Goal: Complete application form

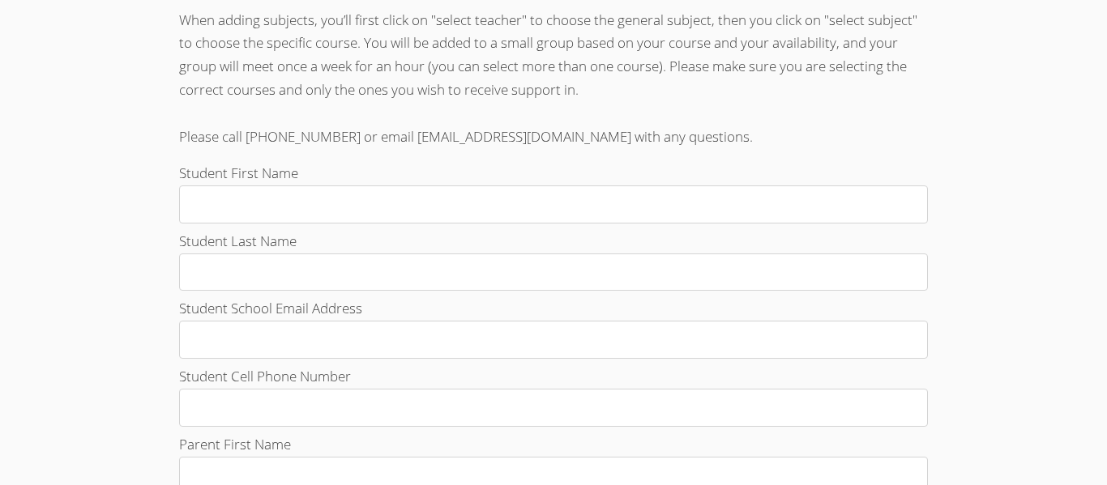
scroll to position [488, 0]
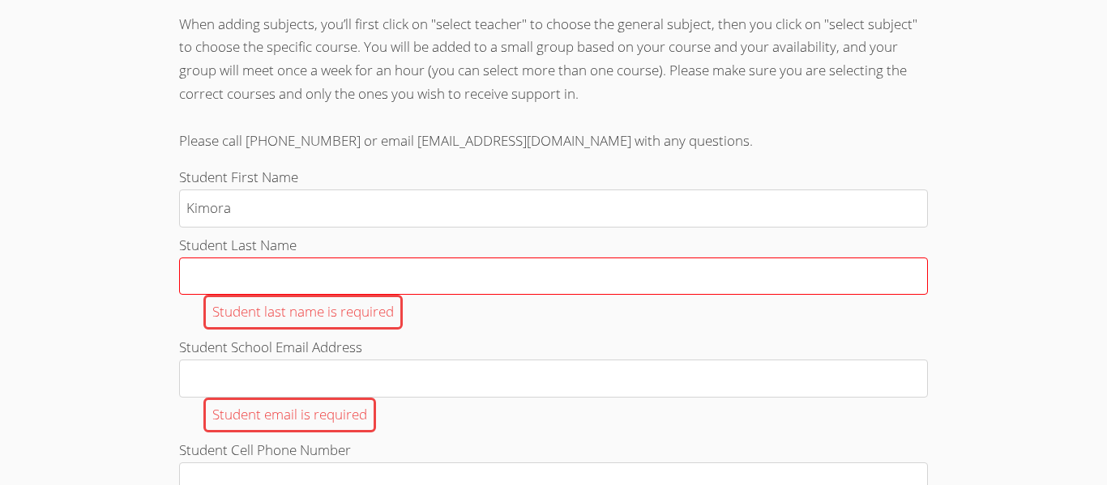
type input "Kimora"
click at [450, 280] on input "Student Last Name Student last name is required" at bounding box center [553, 277] width 749 height 38
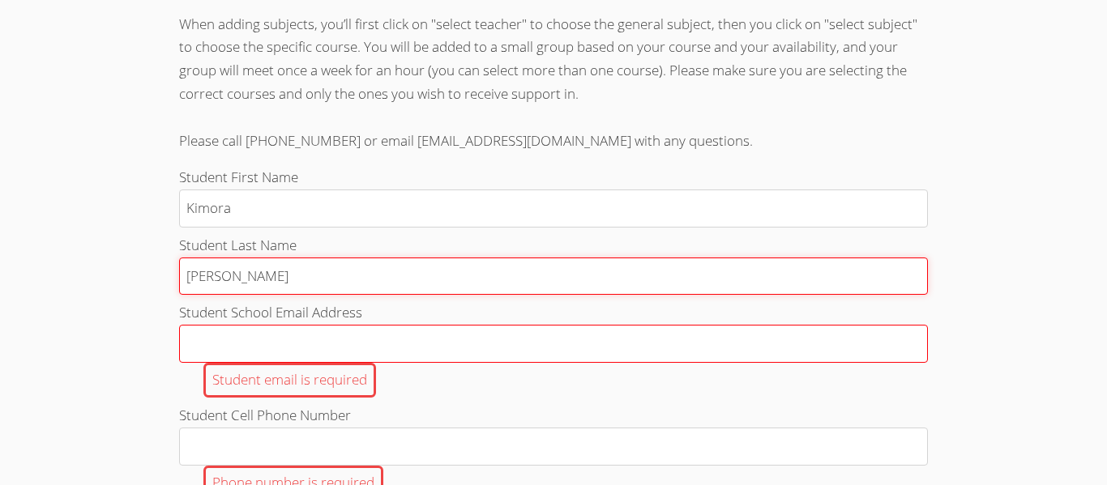
type input "Knox"
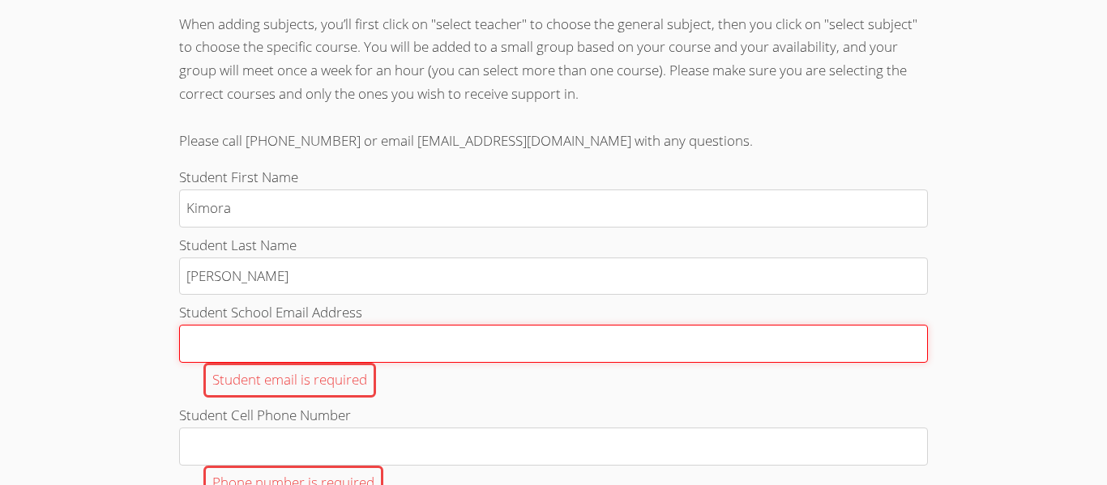
click at [519, 338] on input "Student School Email Address Student email is required" at bounding box center [553, 344] width 749 height 38
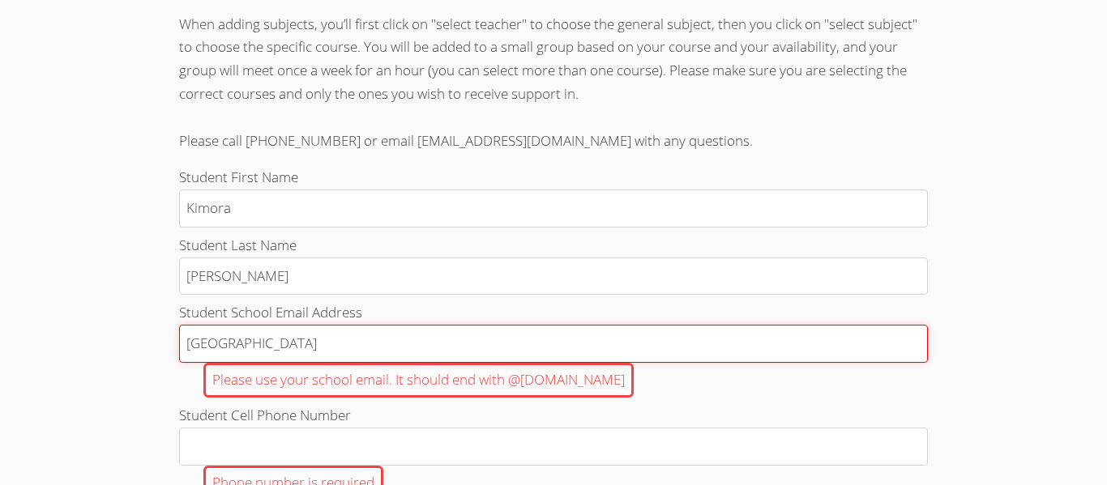
click at [226, 344] on input "Lawndale High School" at bounding box center [553, 344] width 749 height 38
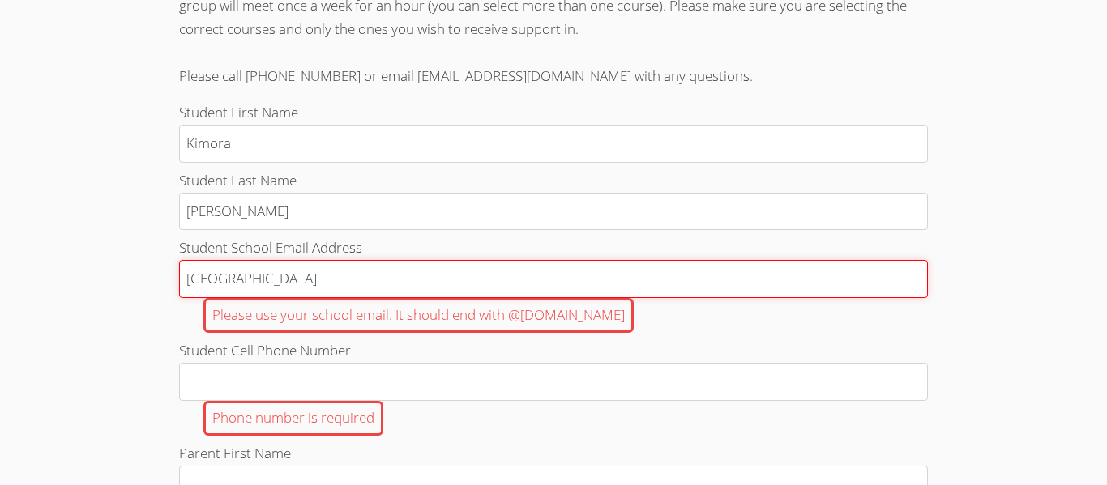
scroll to position [552, 0]
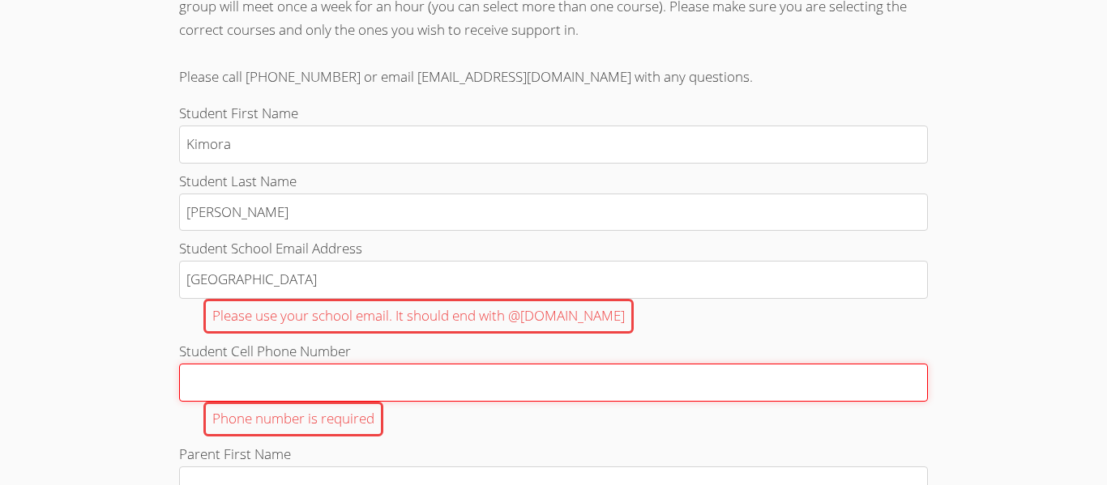
click at [245, 370] on input "Student Cell Phone Number Phone number is required" at bounding box center [553, 383] width 749 height 38
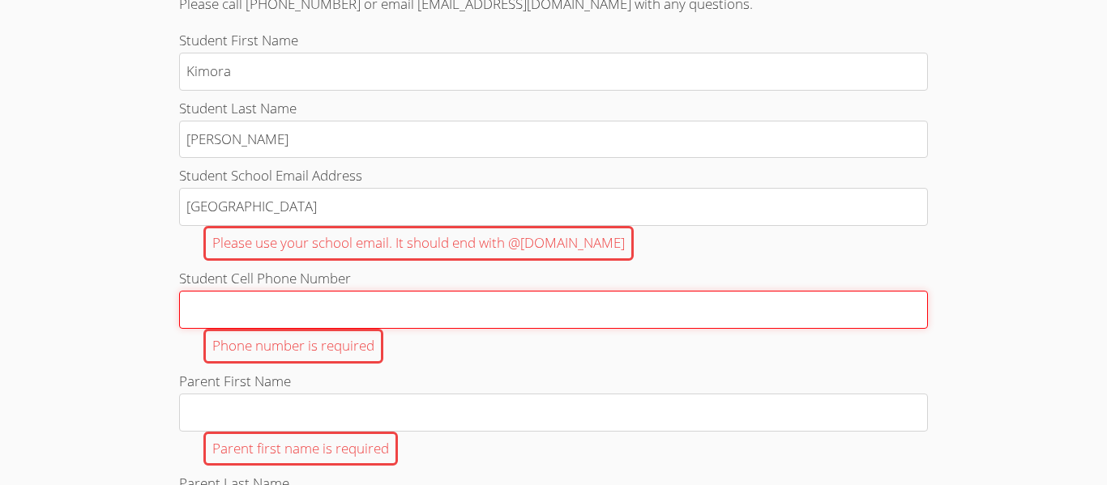
scroll to position [629, 0]
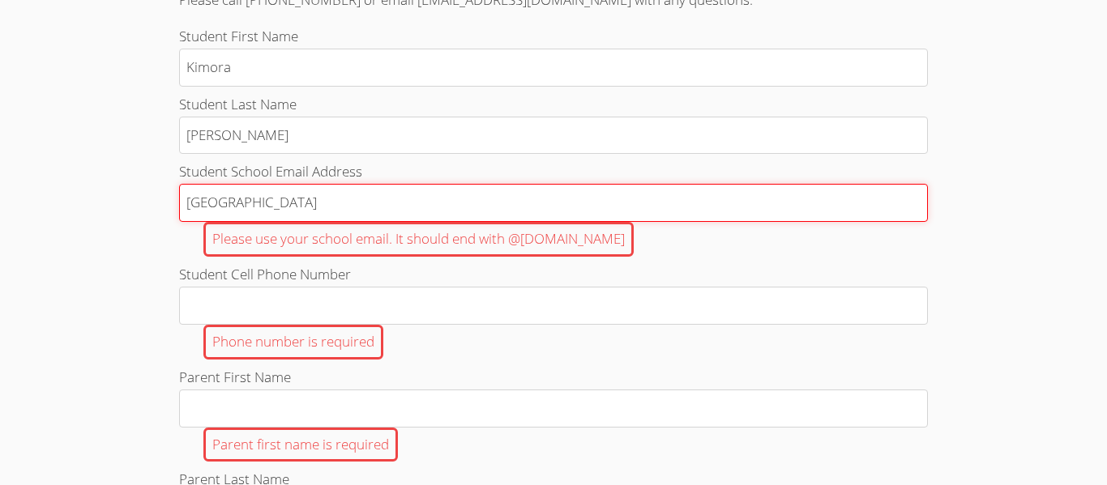
click at [376, 187] on input "Lawndale High School" at bounding box center [553, 203] width 749 height 38
type input "L"
type input "k.knox712@cvuhsd.org"
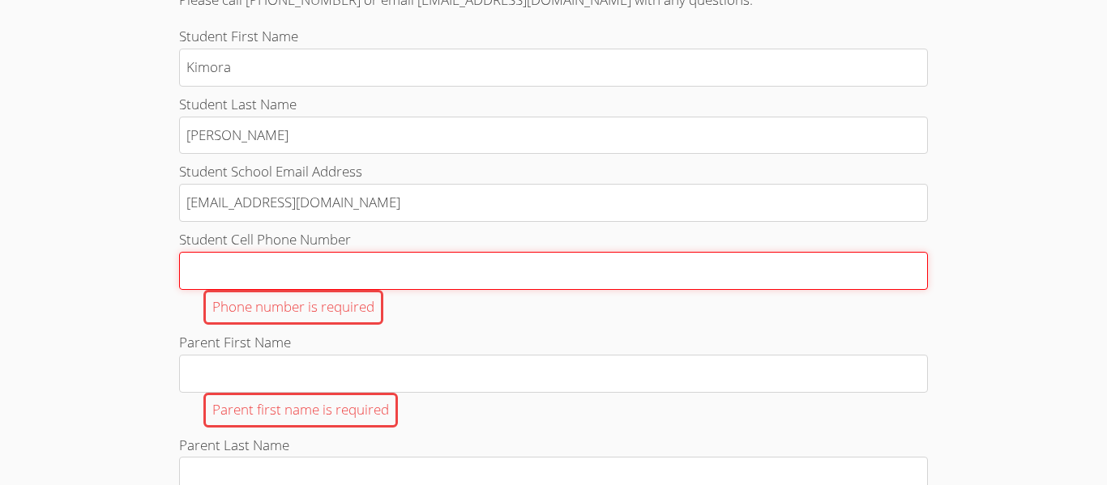
click at [344, 284] on input "Student Cell Phone Number Phone number is required" at bounding box center [553, 271] width 749 height 38
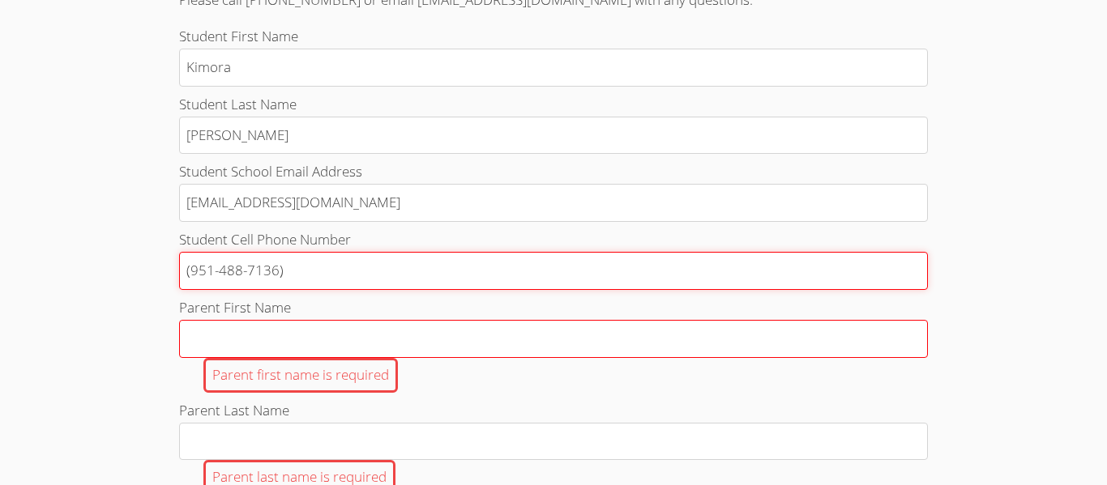
type input "(951-488-7136)"
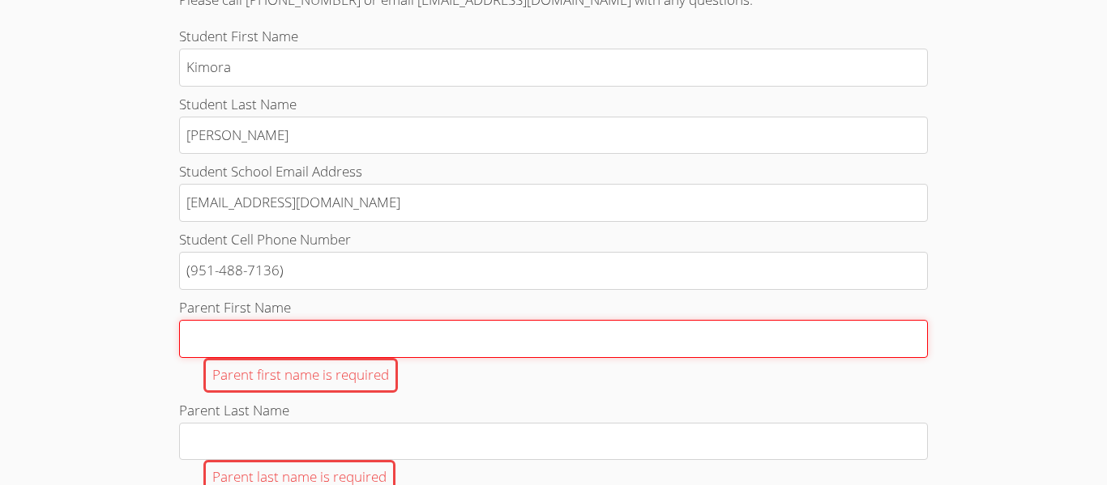
click at [380, 333] on input "Parent First Name Parent first name is required" at bounding box center [553, 339] width 749 height 38
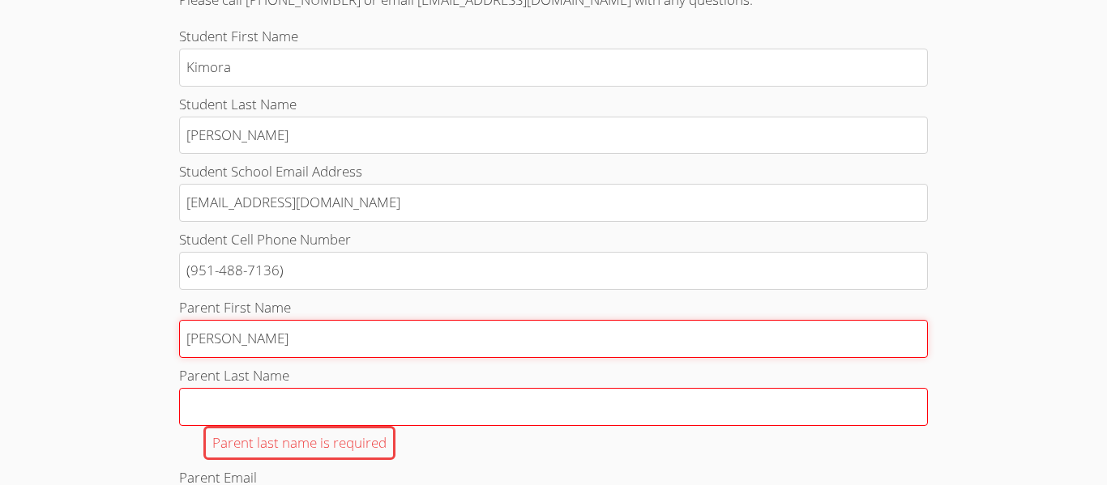
type input "Diane"
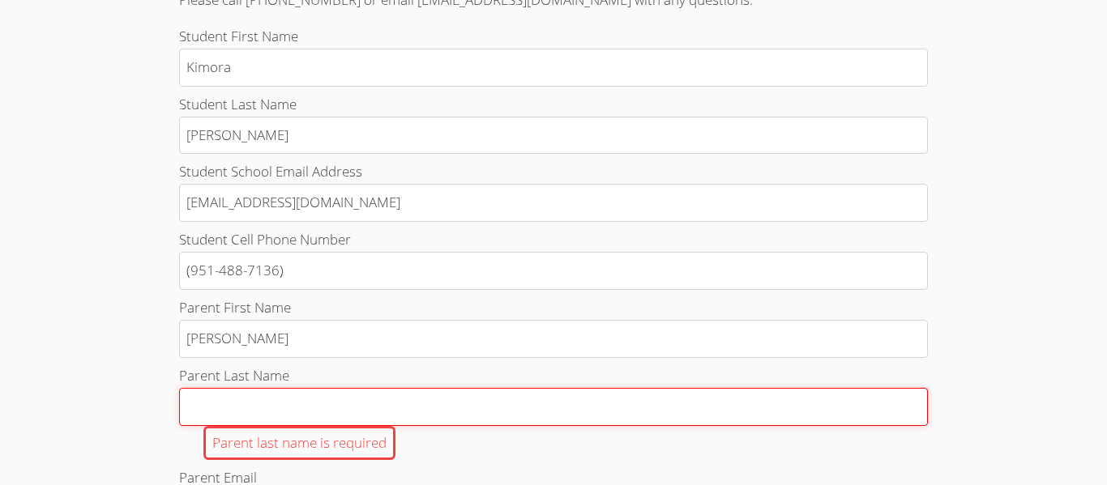
click at [383, 400] on input "Parent Last Name Parent last name is required" at bounding box center [553, 407] width 749 height 38
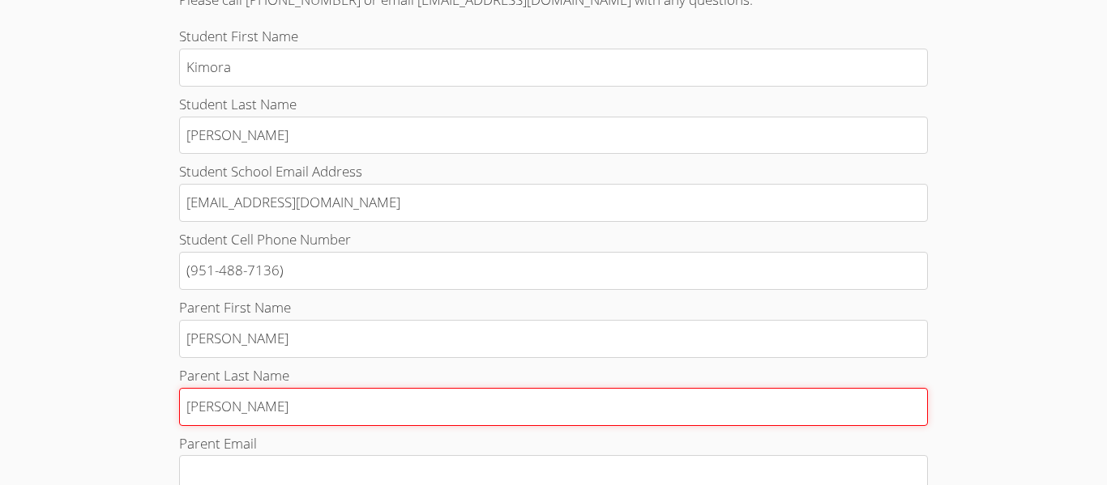
scroll to position [710, 0]
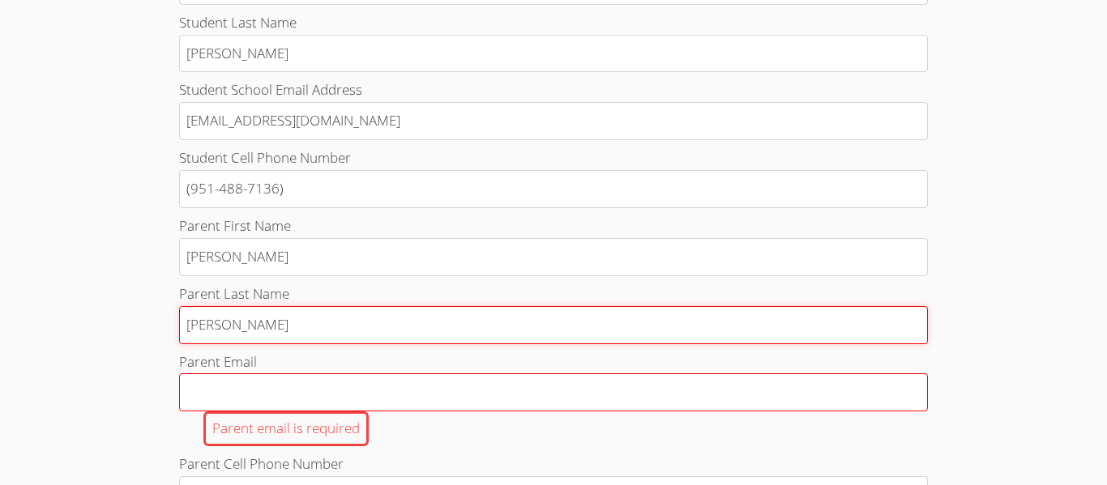
type input "Vick"
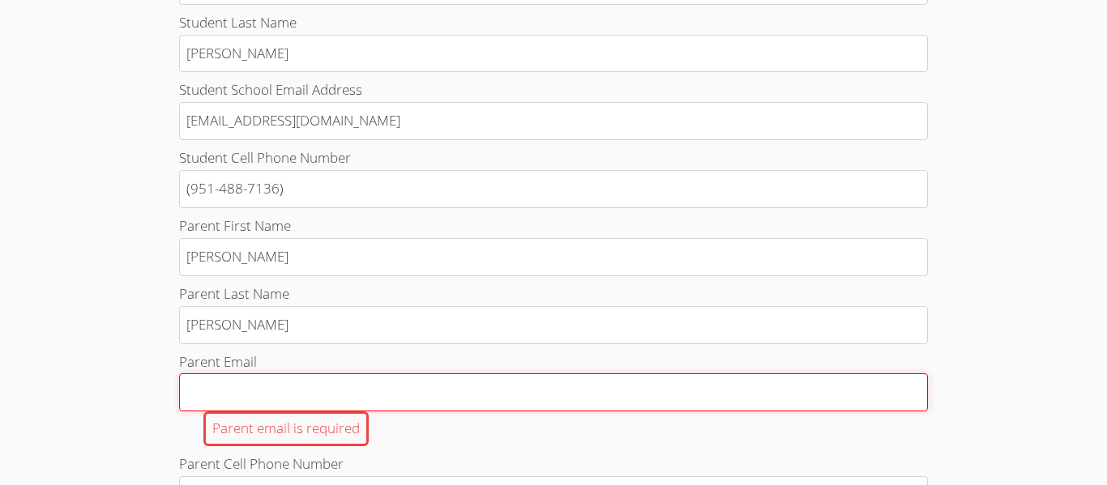
click at [509, 390] on input "Parent Email Parent email is required" at bounding box center [553, 392] width 749 height 38
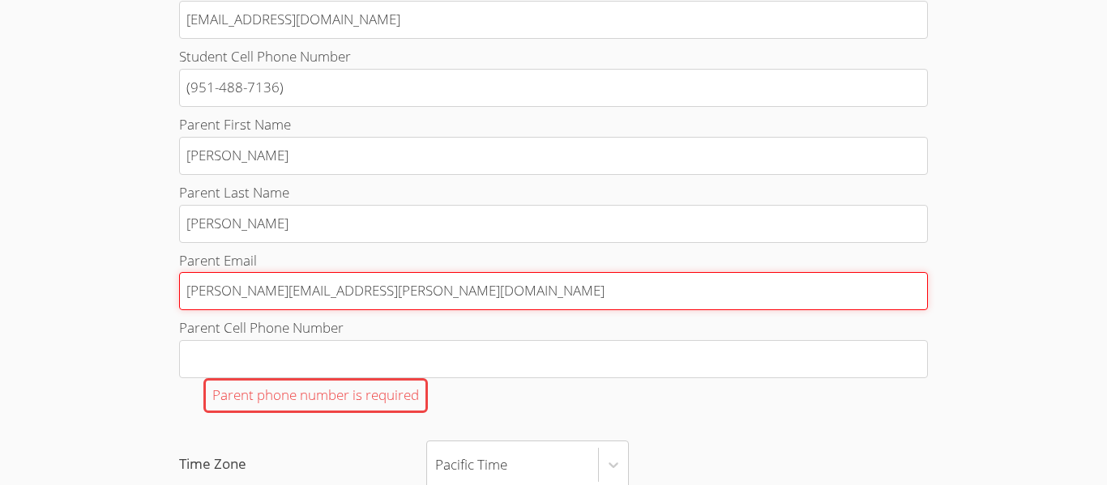
scroll to position [862, 0]
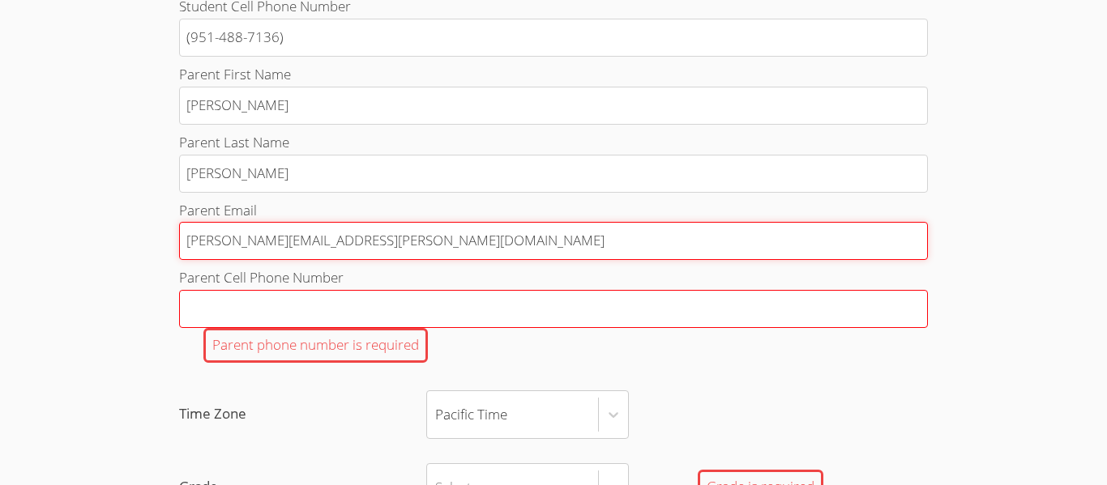
type input "shawnda.vick@gmail.com"
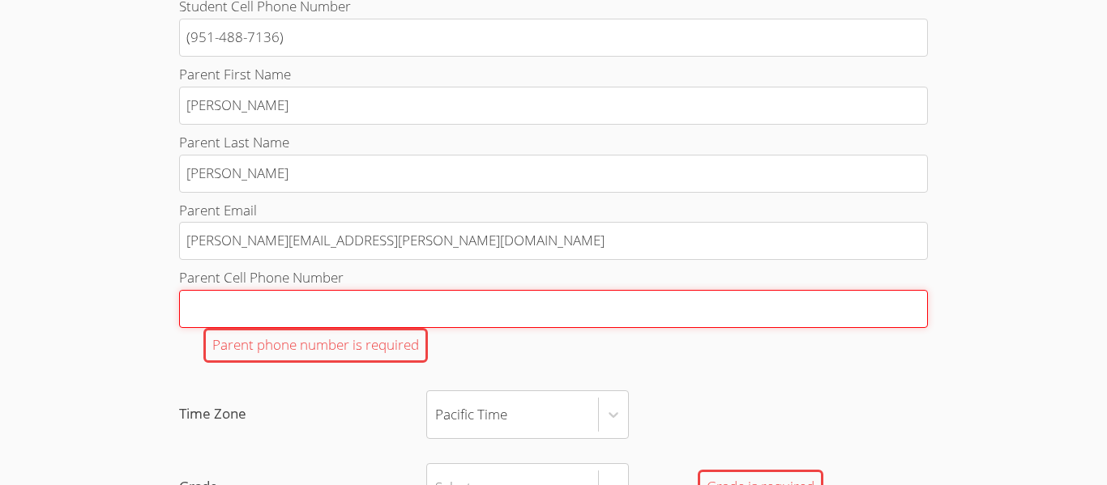
click at [562, 318] on input "Parent Cell Phone Number Parent phone number is required" at bounding box center [553, 309] width 749 height 38
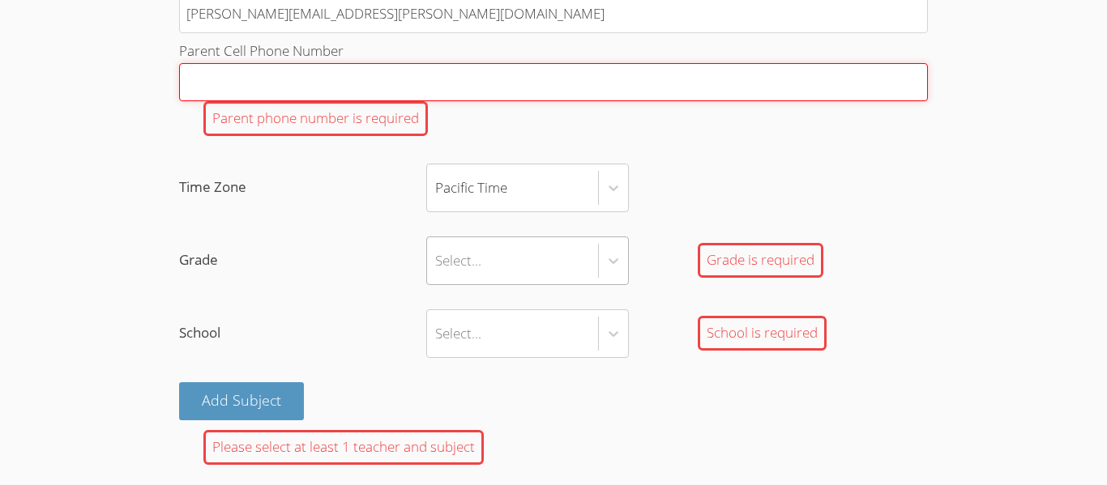
scroll to position [1096, 0]
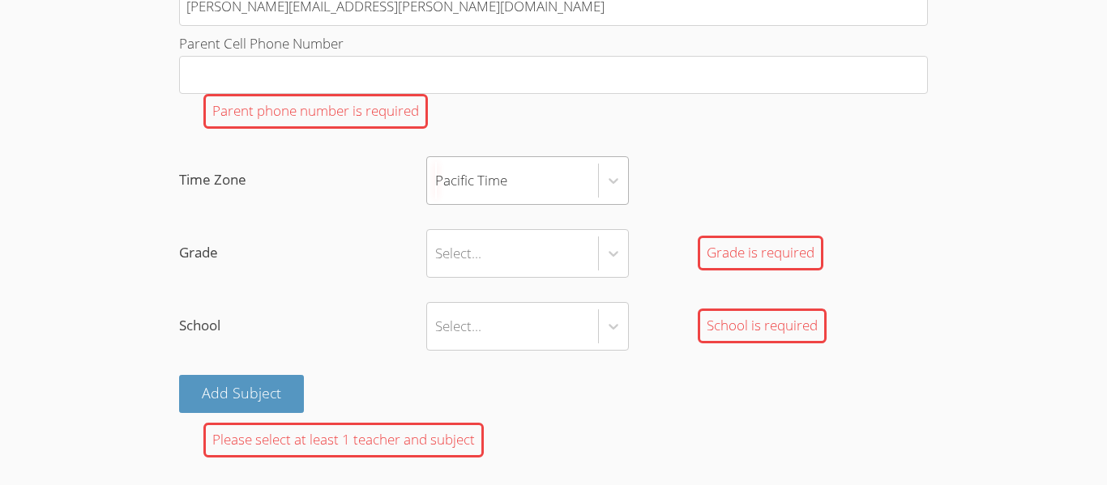
click at [524, 170] on div "Pacific Time" at bounding box center [512, 180] width 171 height 47
click at [437, 170] on input "Time Zone Pacific Time" at bounding box center [436, 180] width 2 height 37
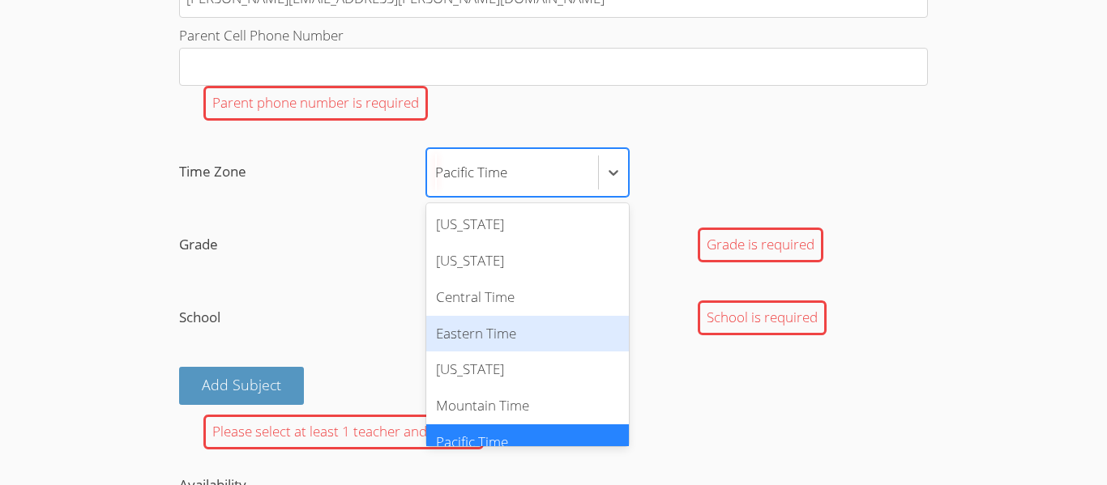
scroll to position [18, 0]
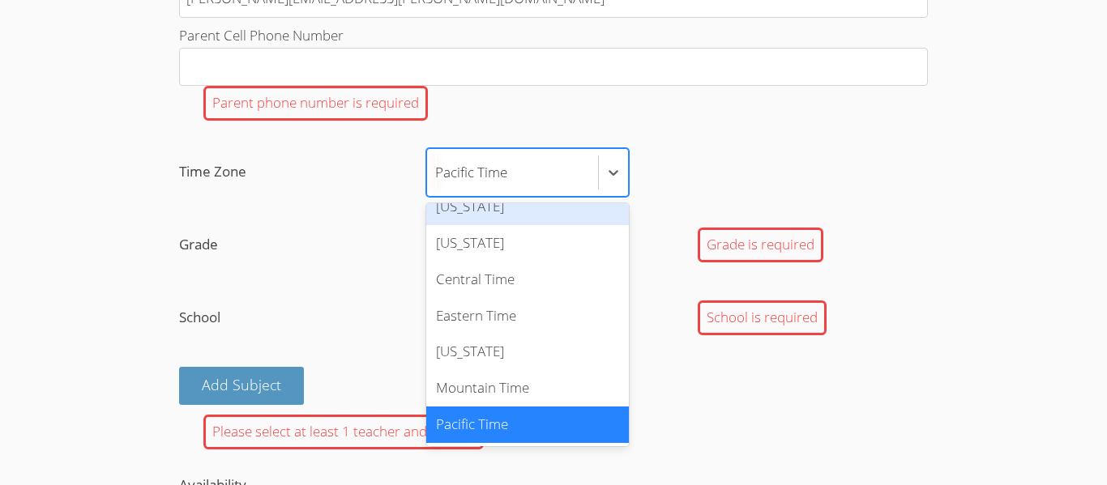
click at [561, 169] on div "Pacific Time" at bounding box center [512, 172] width 171 height 47
click at [437, 169] on input "Time Zone option Alaska focused, 1 of 7. 7 results available. Use Up and Down t…" at bounding box center [436, 172] width 2 height 37
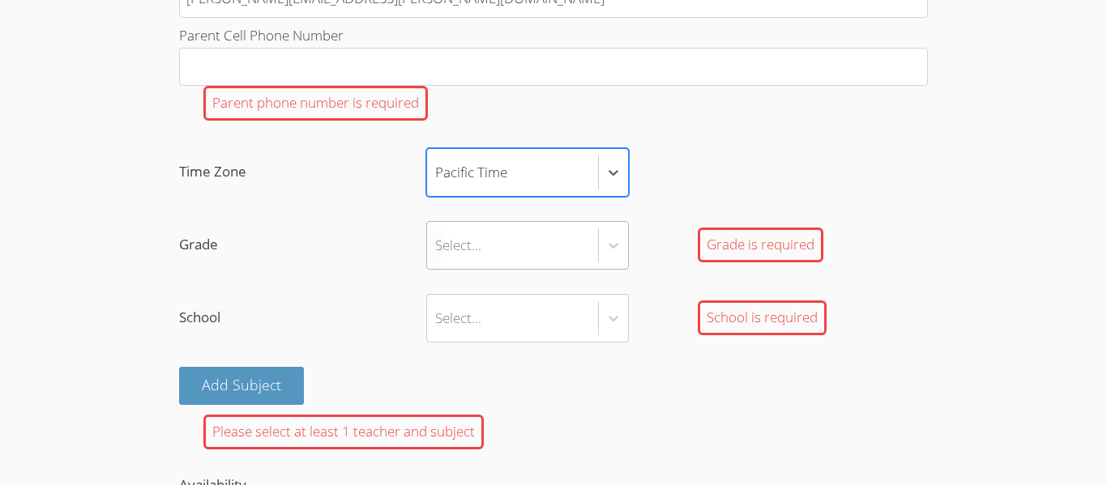
click at [557, 240] on div "Select..." at bounding box center [512, 245] width 171 height 47
click at [437, 240] on input "Grade Select... Grade is required" at bounding box center [436, 245] width 2 height 37
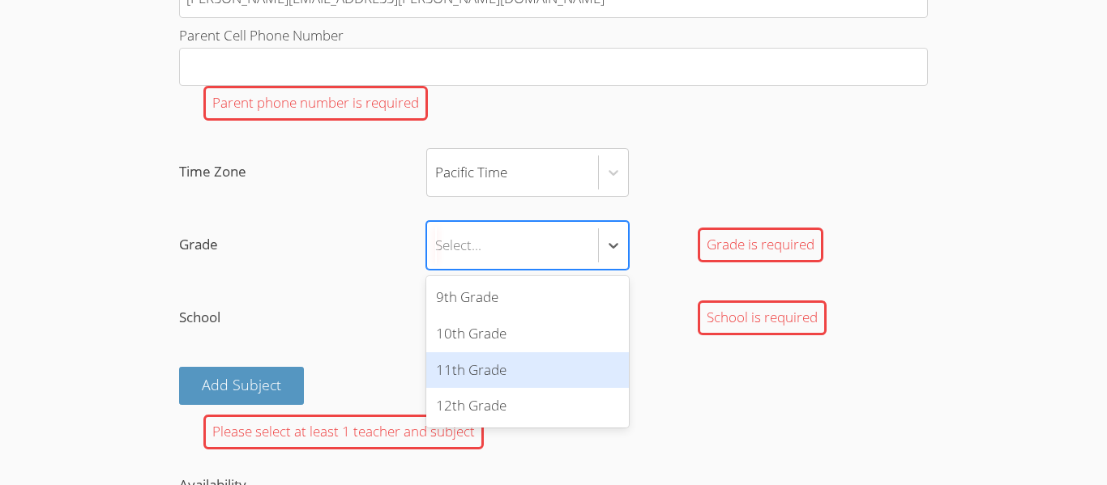
click at [525, 381] on div "11th Grade" at bounding box center [527, 370] width 203 height 36
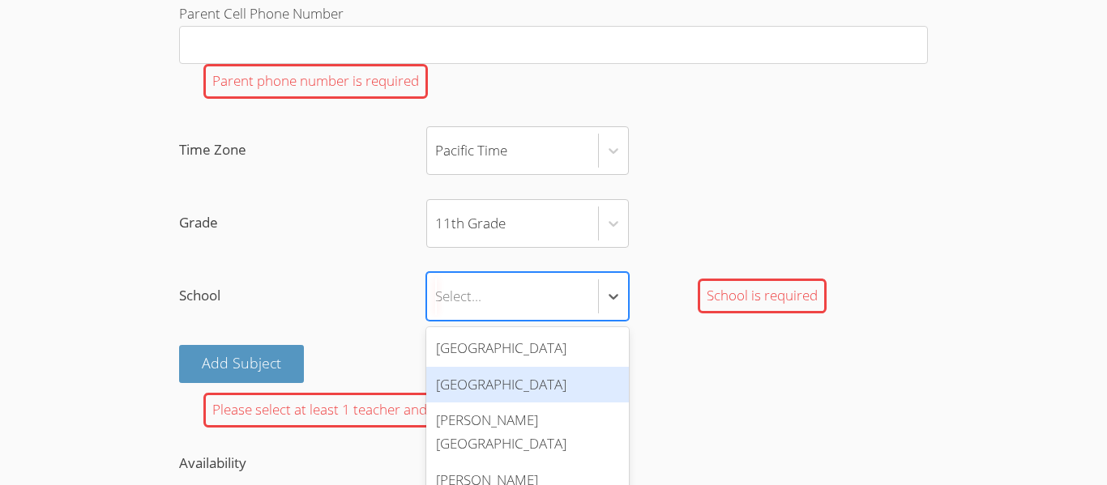
click at [527, 383] on div "Lawndale High School" at bounding box center [527, 385] width 203 height 36
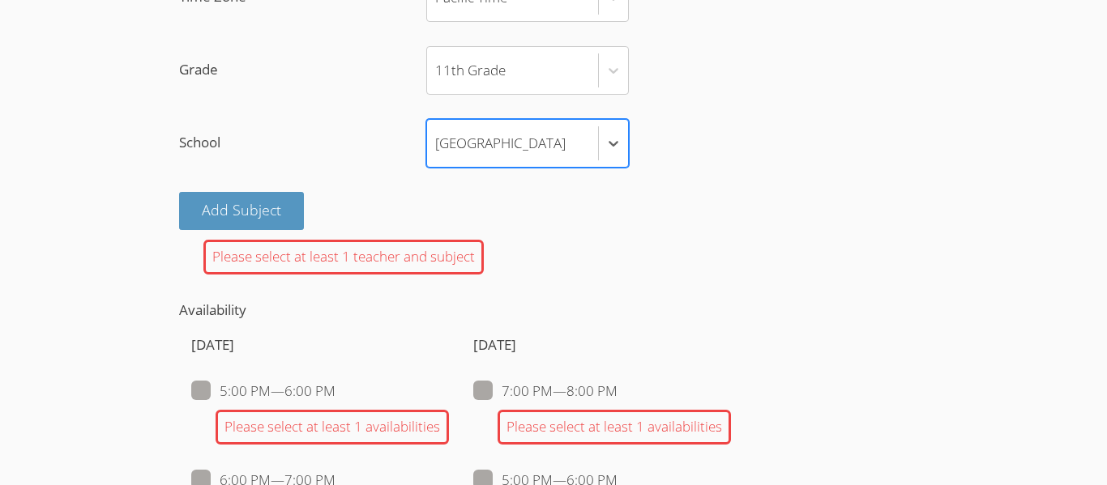
scroll to position [1290, 0]
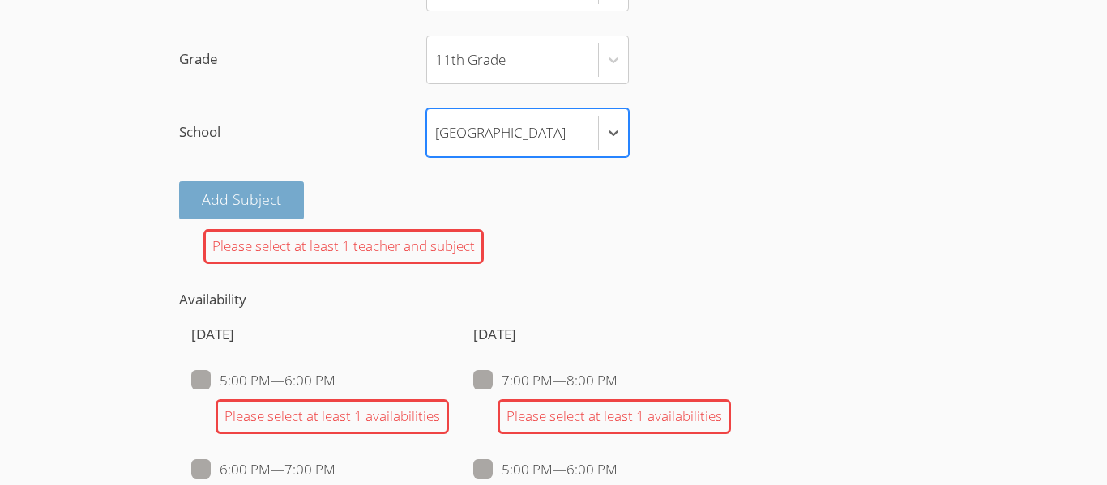
click at [292, 191] on button "Add Subject" at bounding box center [241, 200] width 125 height 38
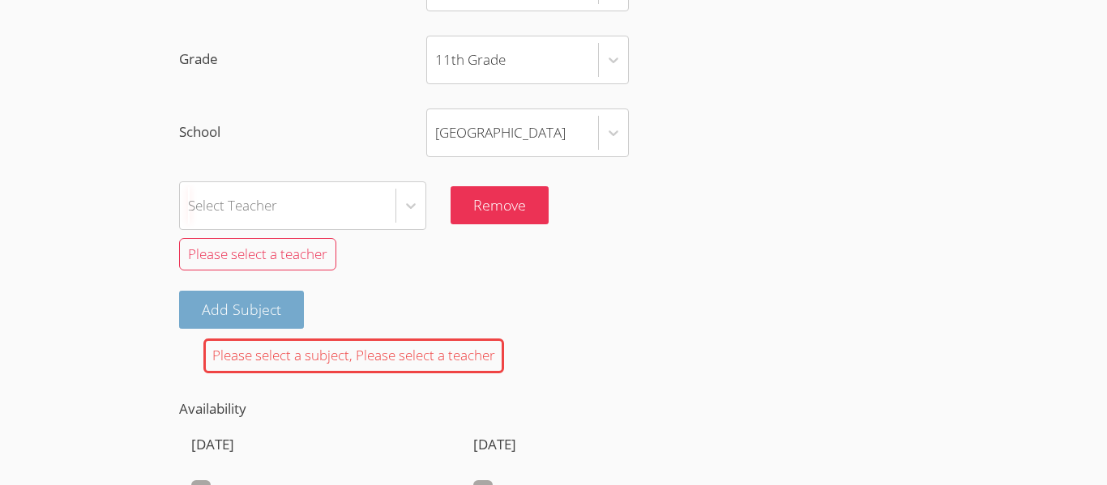
click at [292, 191] on div "Select Teacher" at bounding box center [287, 205] width 215 height 47
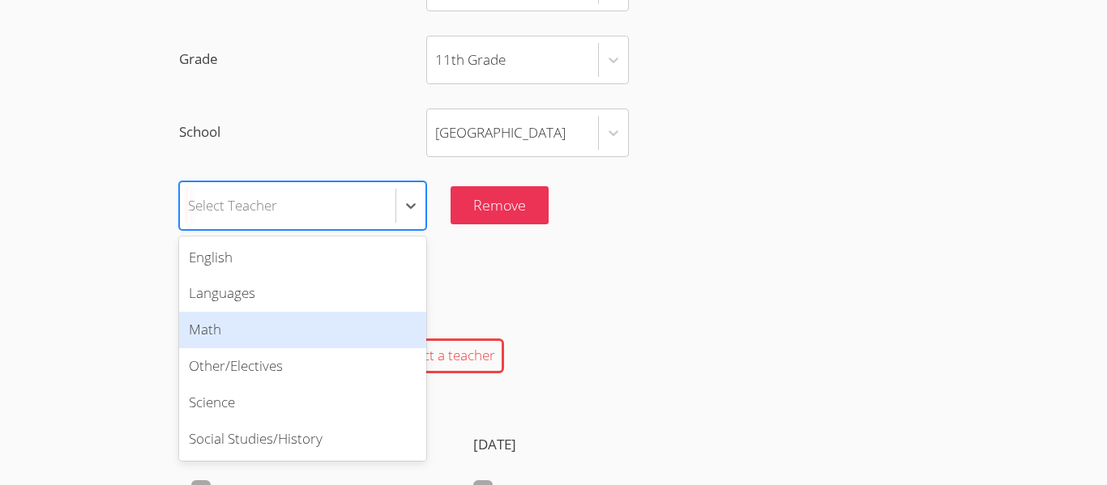
click at [265, 323] on div "Math" at bounding box center [302, 330] width 247 height 36
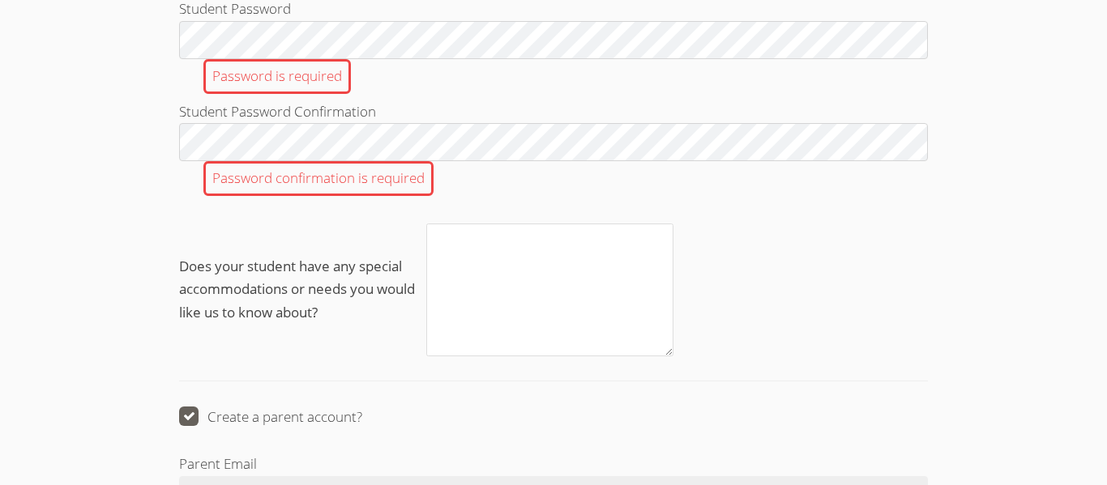
scroll to position [3012, 0]
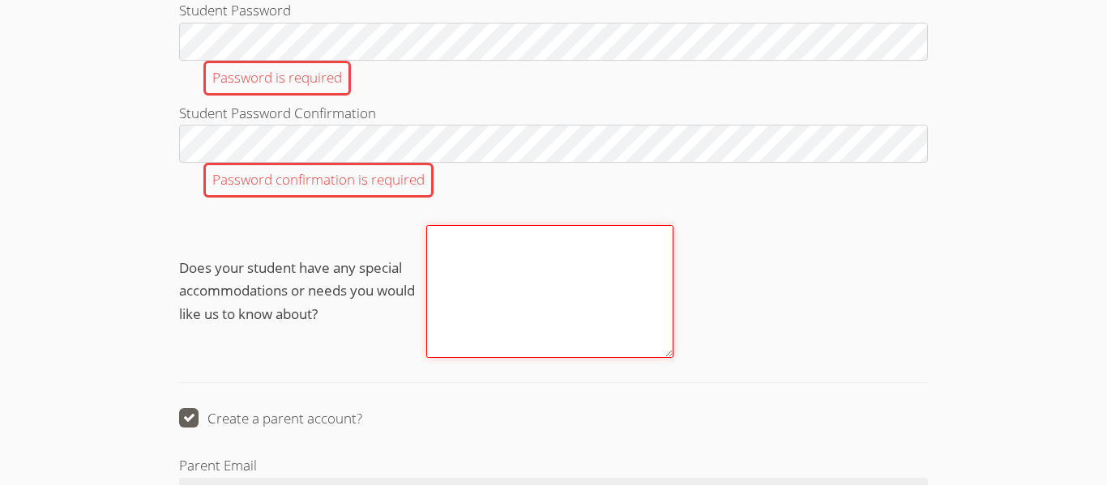
click at [537, 266] on textarea "Does your student have any special accommodations or needs you would like us to…" at bounding box center [549, 291] width 247 height 132
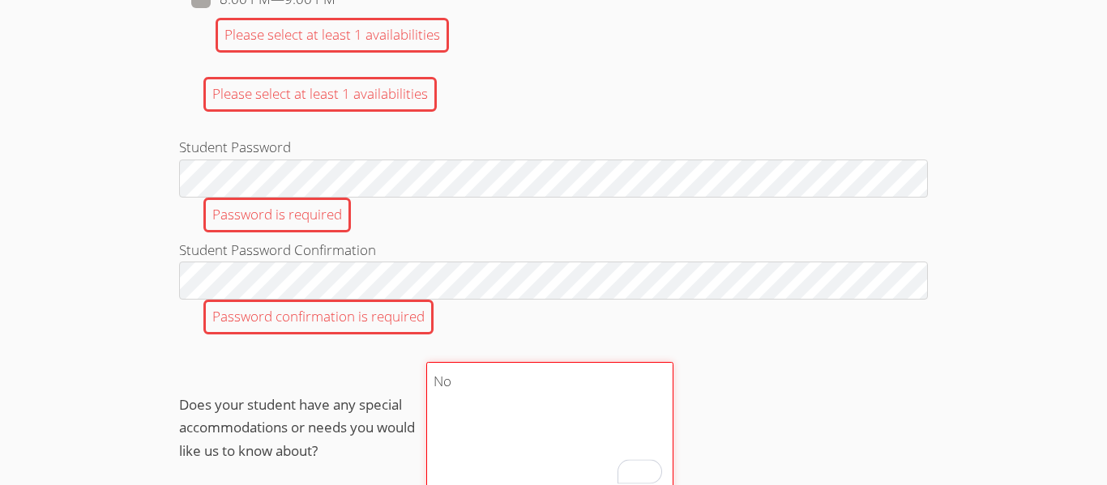
scroll to position [2879, 0]
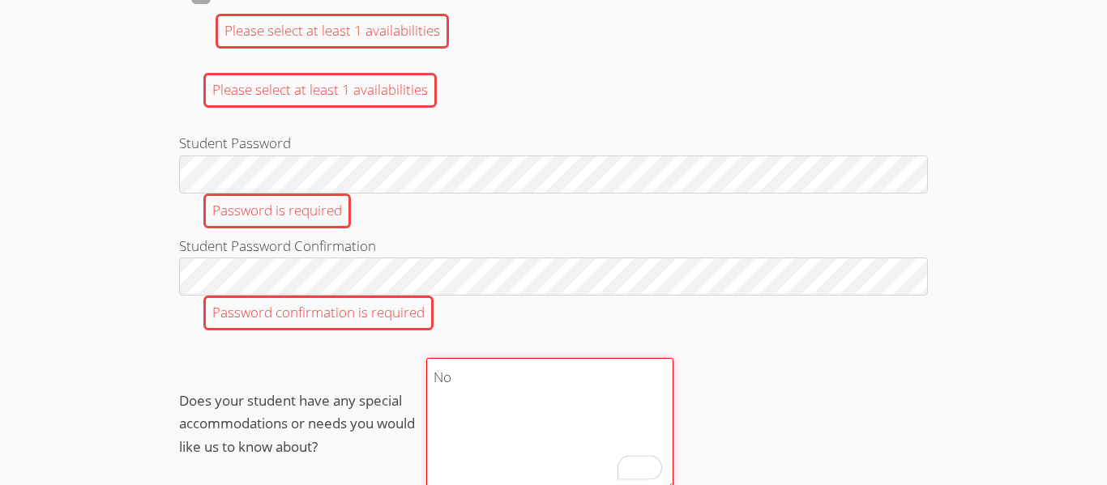
type textarea "No"
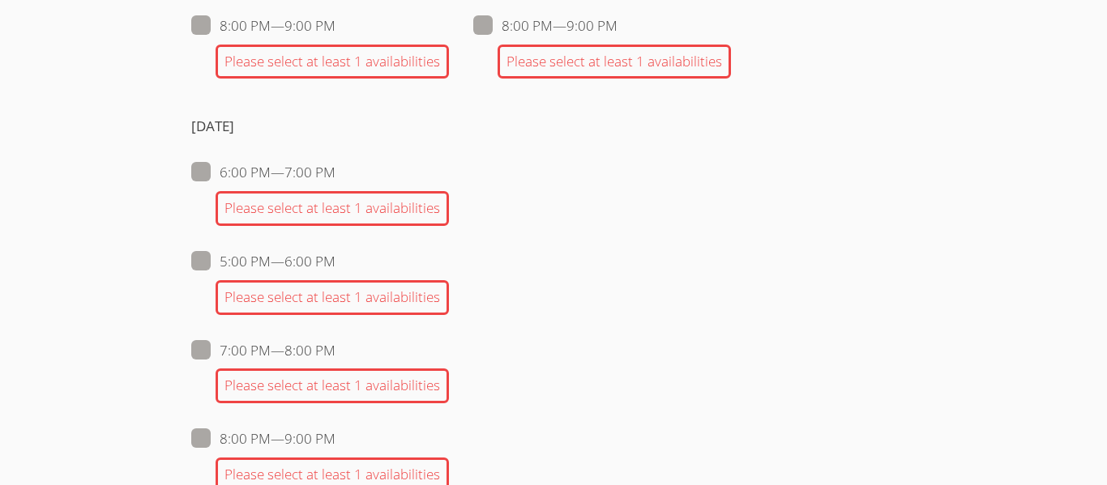
scroll to position [2444, 0]
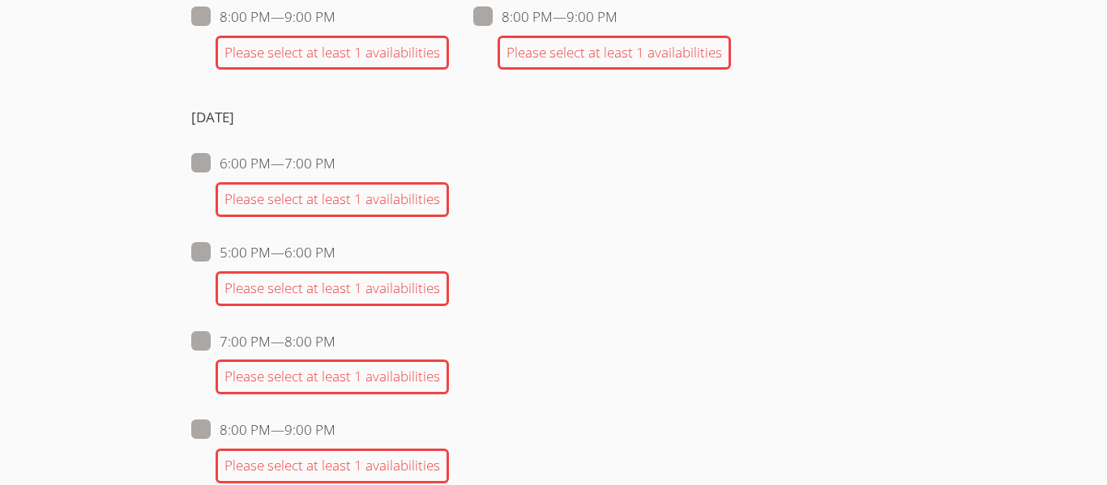
click at [335, 250] on span at bounding box center [335, 252] width 0 height 19
click at [335, 250] on input "5:00 PM — 6:00 PM" at bounding box center [342, 249] width 14 height 14
checkbox input "true"
checkbox input "false"
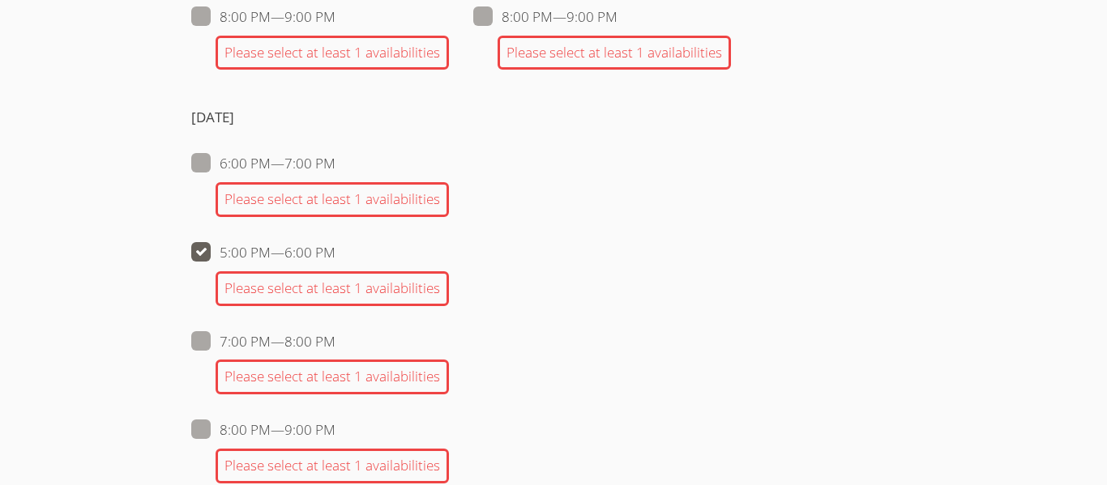
checkbox input "false"
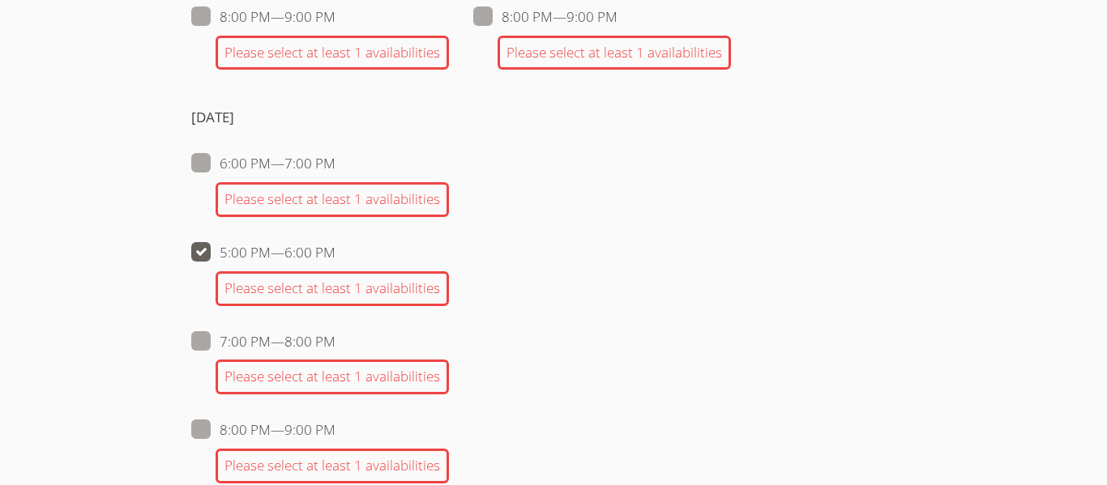
checkbox input "false"
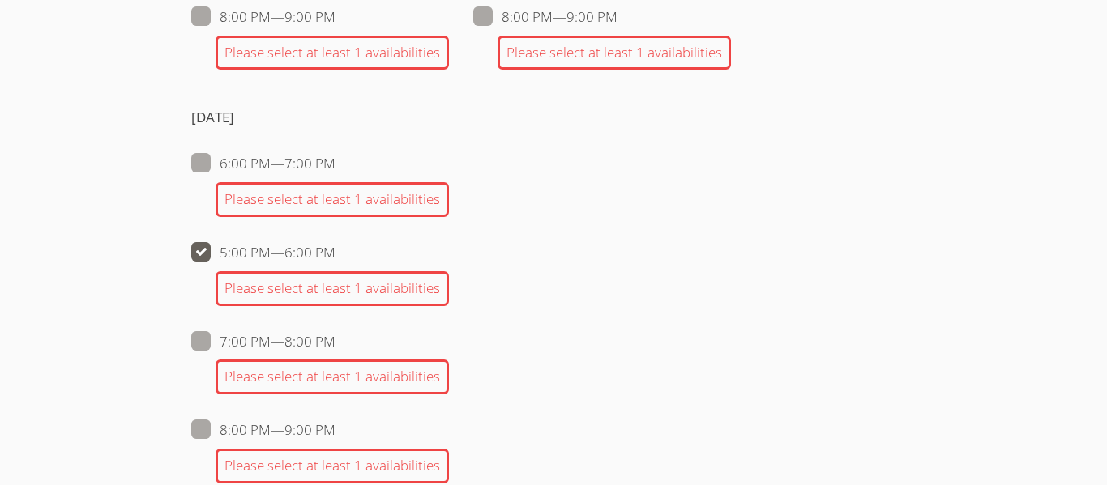
checkbox input "false"
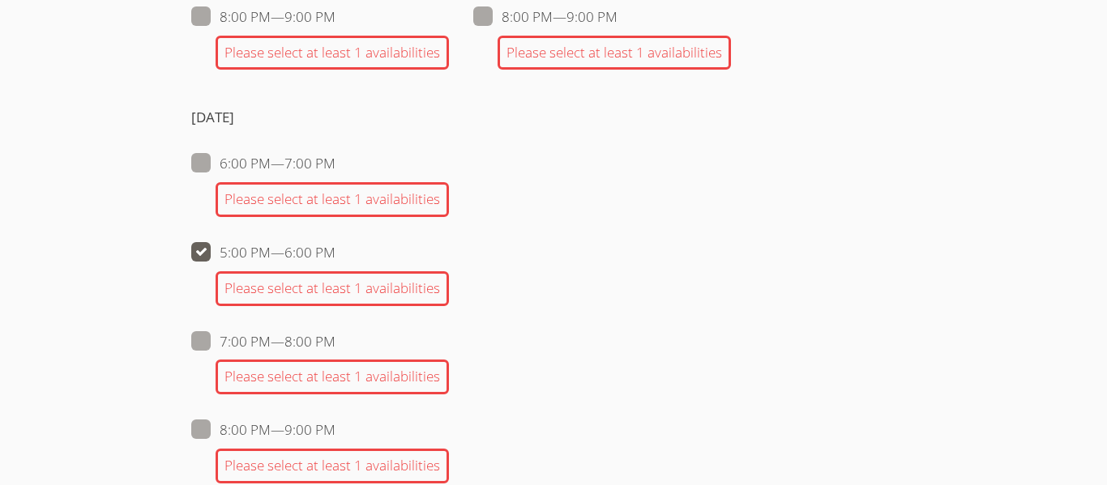
checkbox input "false"
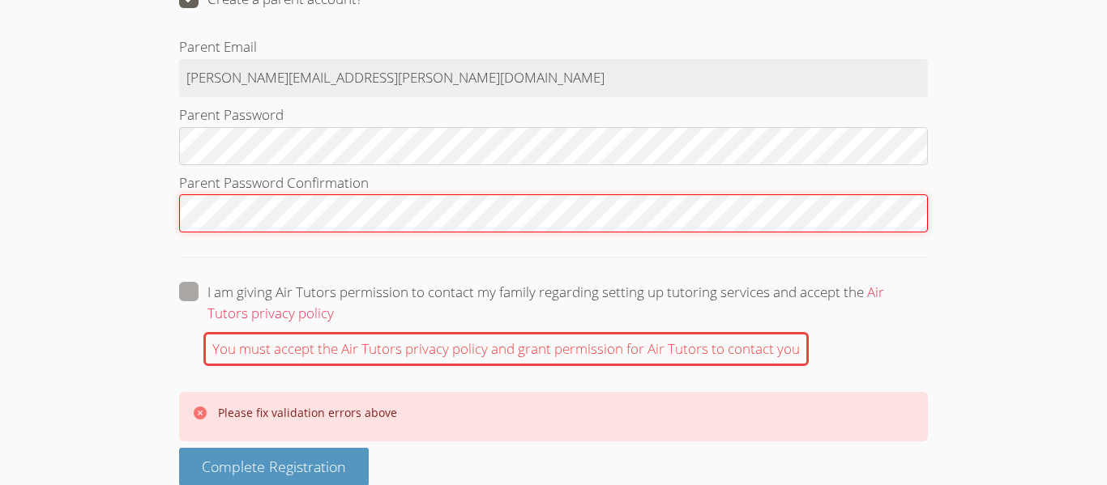
scroll to position [2585, 0]
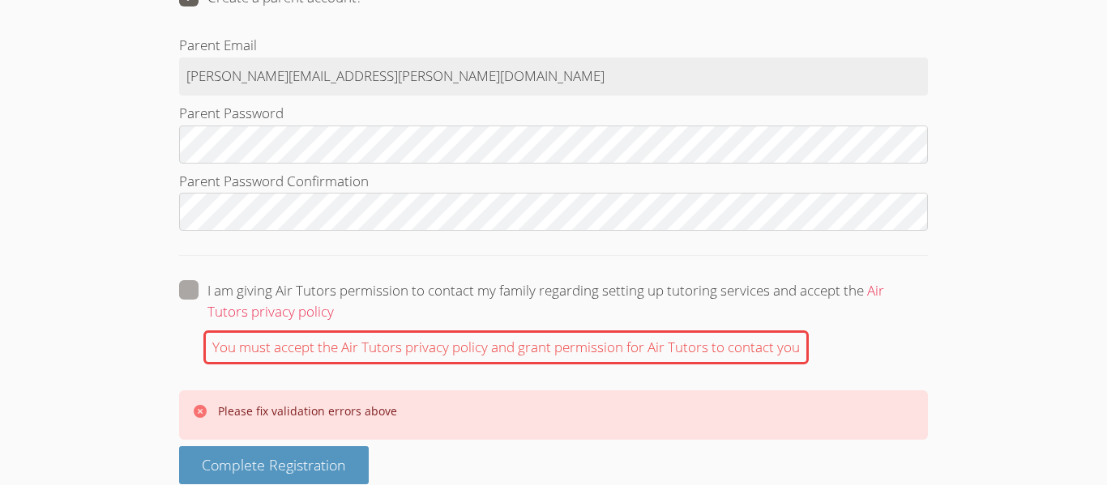
click at [334, 302] on span at bounding box center [334, 311] width 0 height 19
click at [334, 294] on input "I am giving Air Tutors permission to contact my family regarding setting up tut…" at bounding box center [341, 287] width 14 height 14
checkbox input "true"
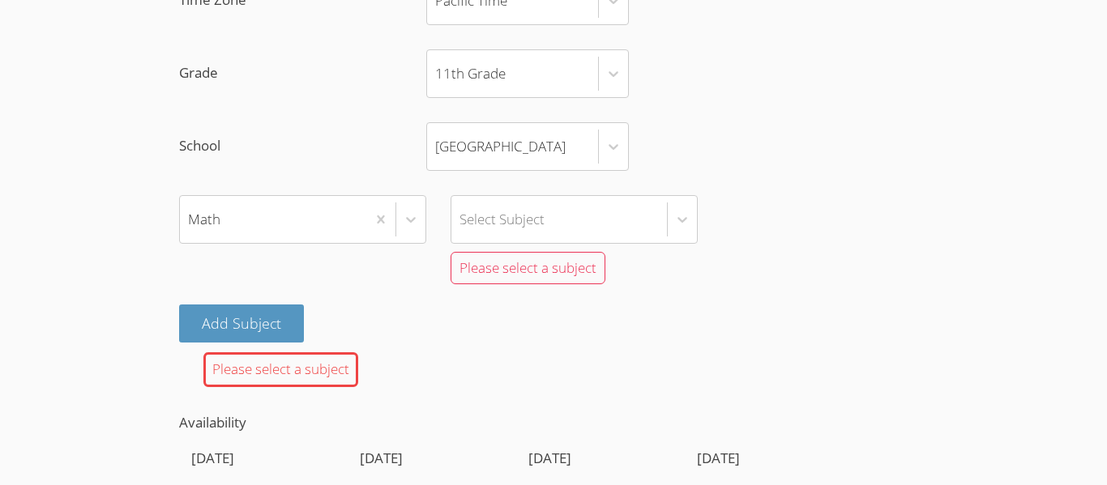
scroll to position [1274, 0]
click at [683, 226] on div at bounding box center [682, 221] width 30 height 47
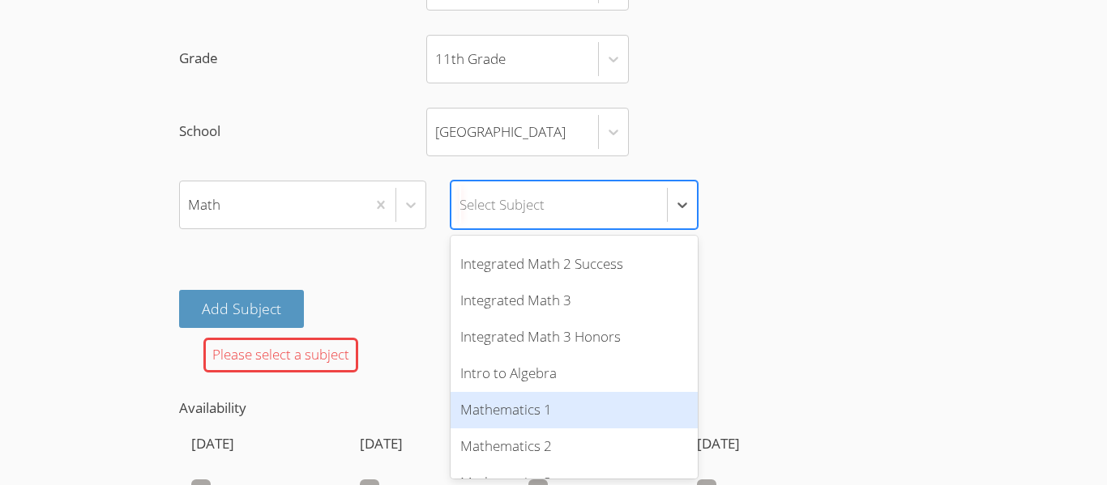
scroll to position [709, 0]
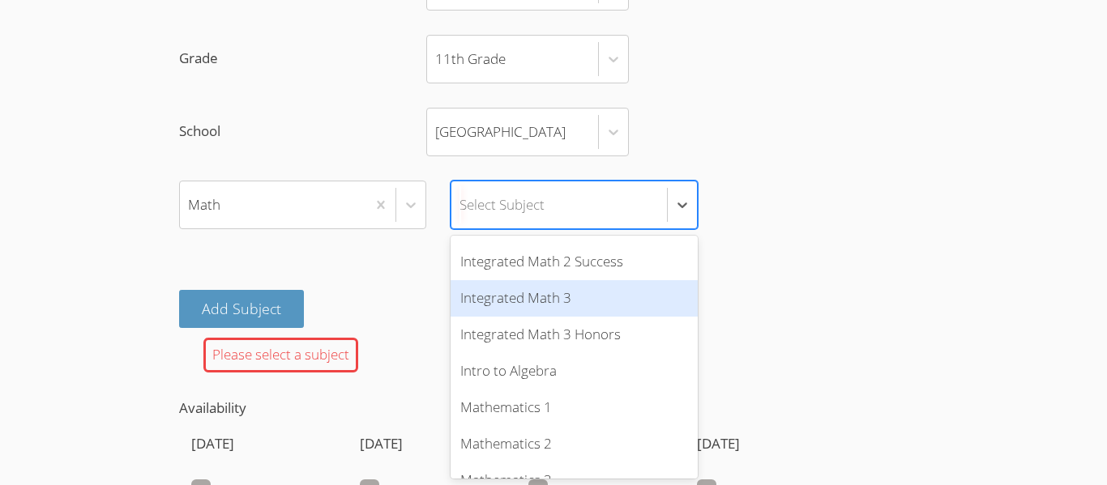
click at [572, 297] on div "Integrated Math 3" at bounding box center [573, 298] width 247 height 36
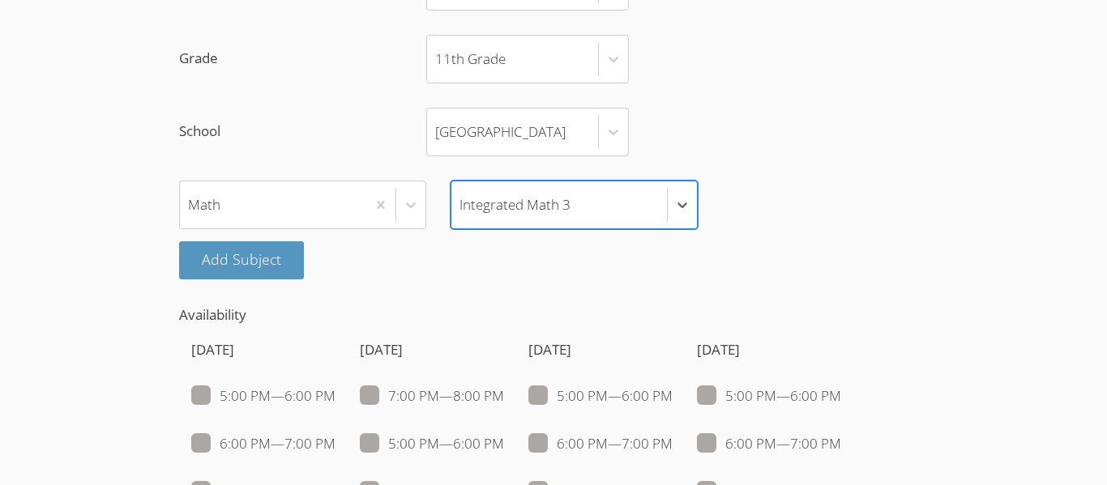
click at [800, 207] on div "Math option Integrated Math 3, selected. Select is focused ,type to refine list…" at bounding box center [553, 205] width 749 height 49
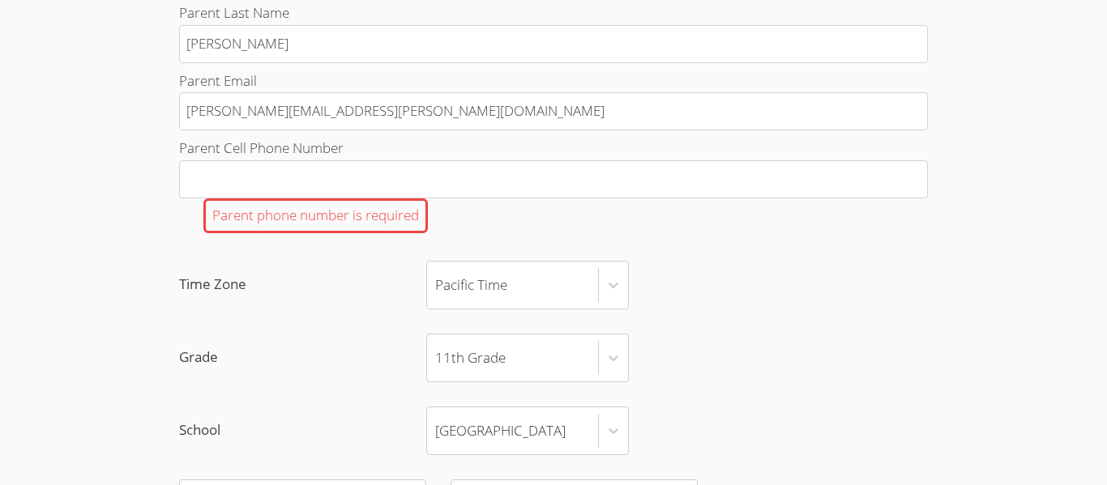
scroll to position [983, 0]
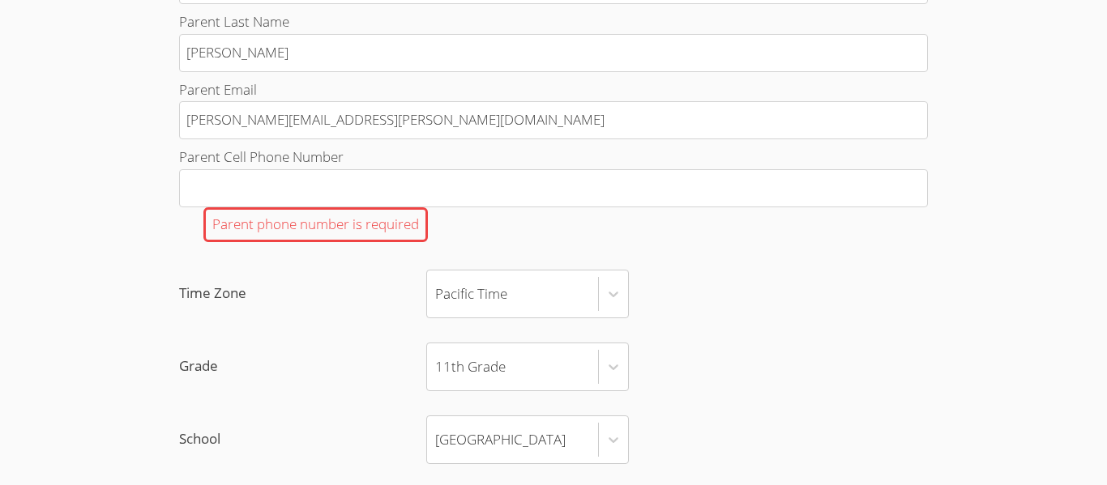
click at [800, 207] on div "Parent phone number is required" at bounding box center [553, 224] width 749 height 35
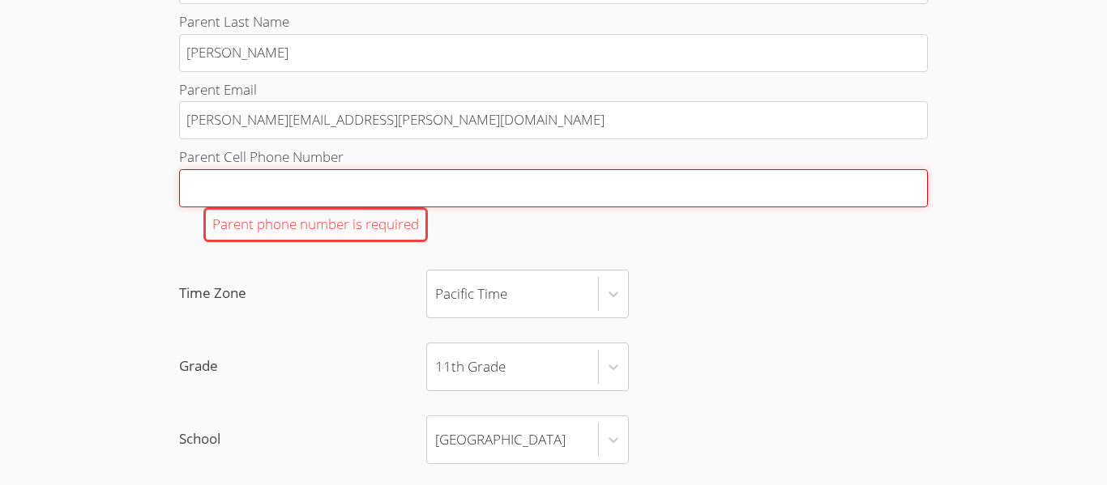
click at [800, 207] on input "Parent Cell Phone Number Parent phone number is required" at bounding box center [553, 188] width 749 height 38
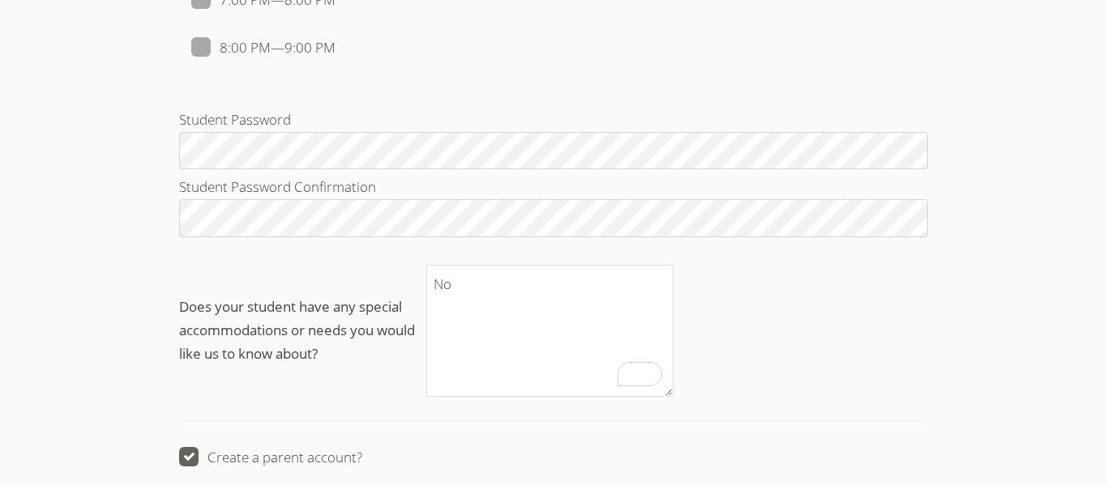
scroll to position [2014, 0]
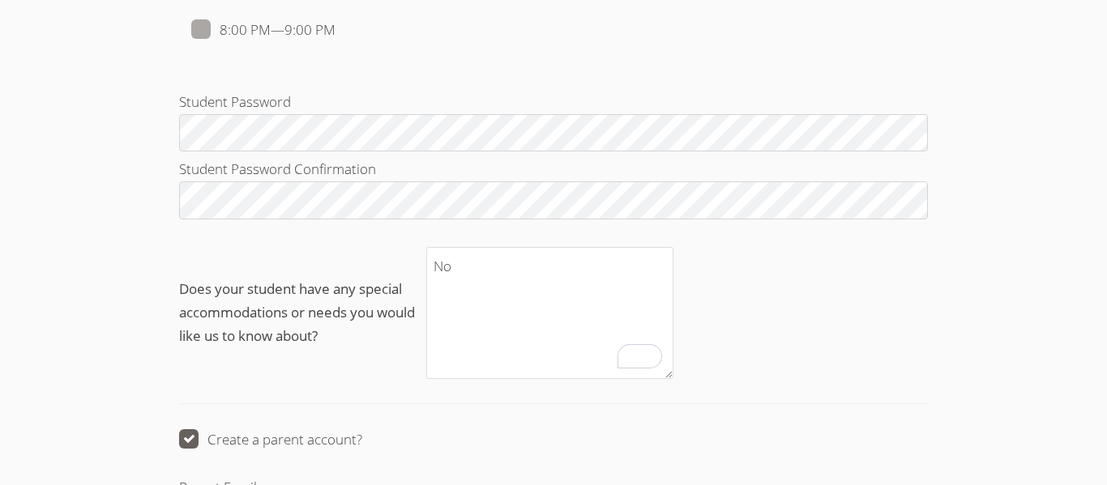
type input "951-488-7136"
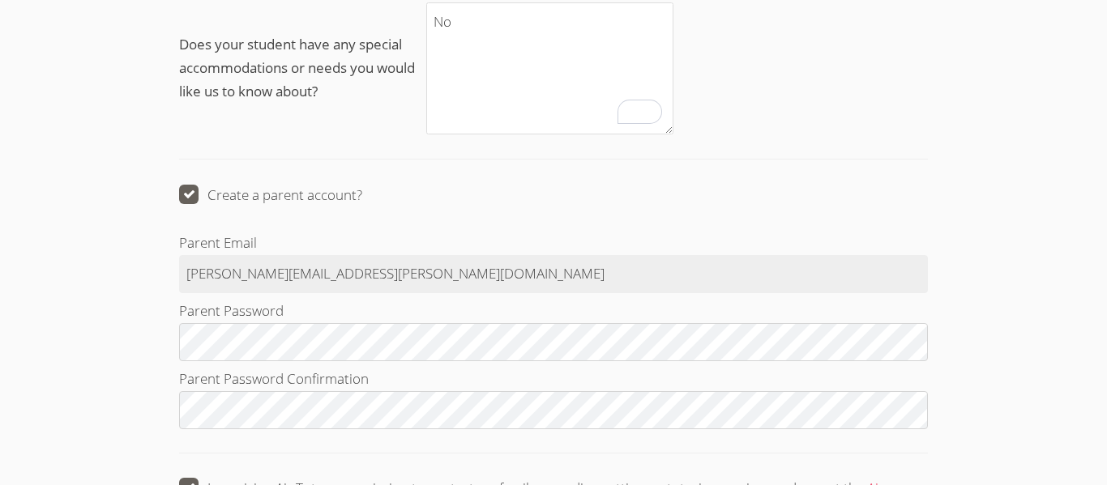
scroll to position [2306, 0]
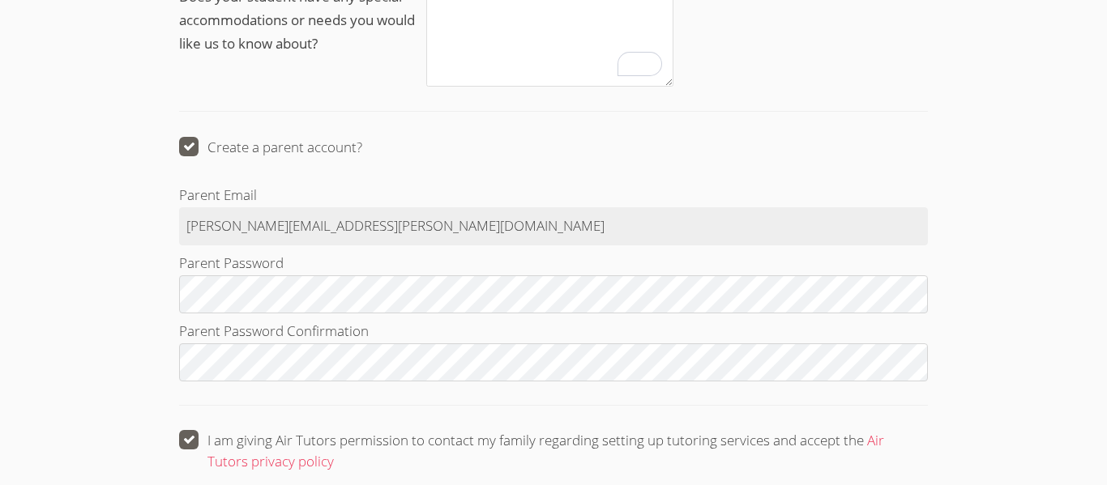
click at [745, 261] on label "Parent Password" at bounding box center [553, 283] width 749 height 62
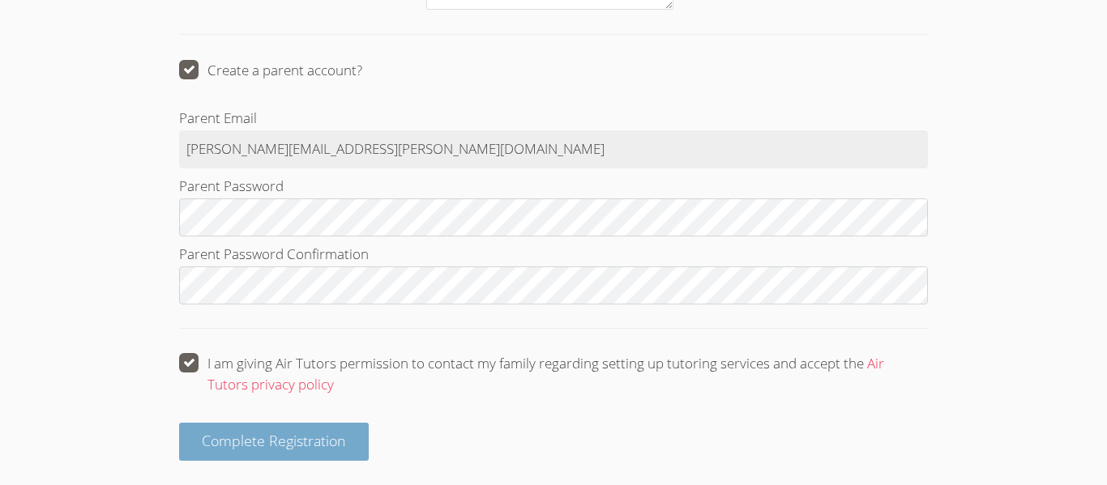
click at [331, 457] on button "Complete Registration" at bounding box center [274, 442] width 190 height 38
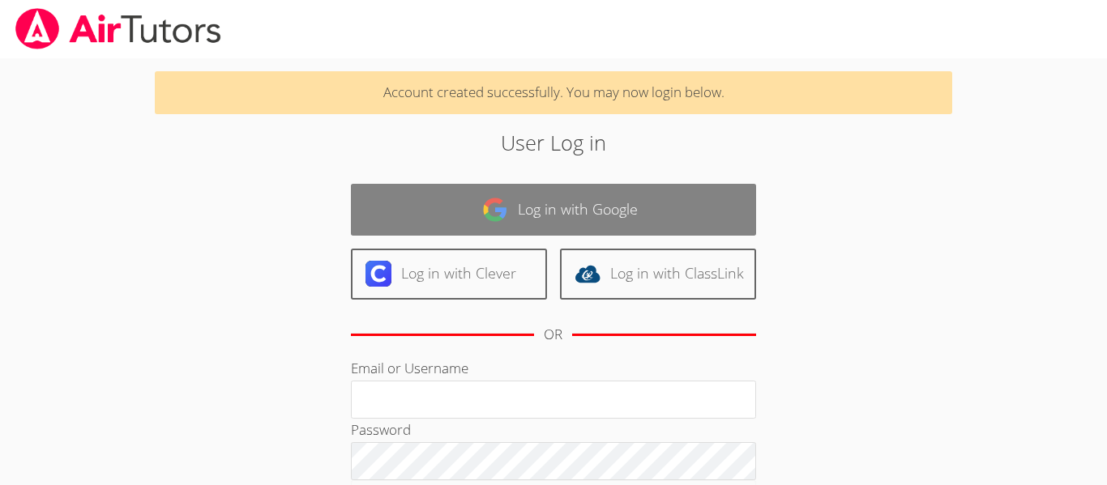
click at [562, 219] on link "Log in with Google" at bounding box center [553, 209] width 405 height 51
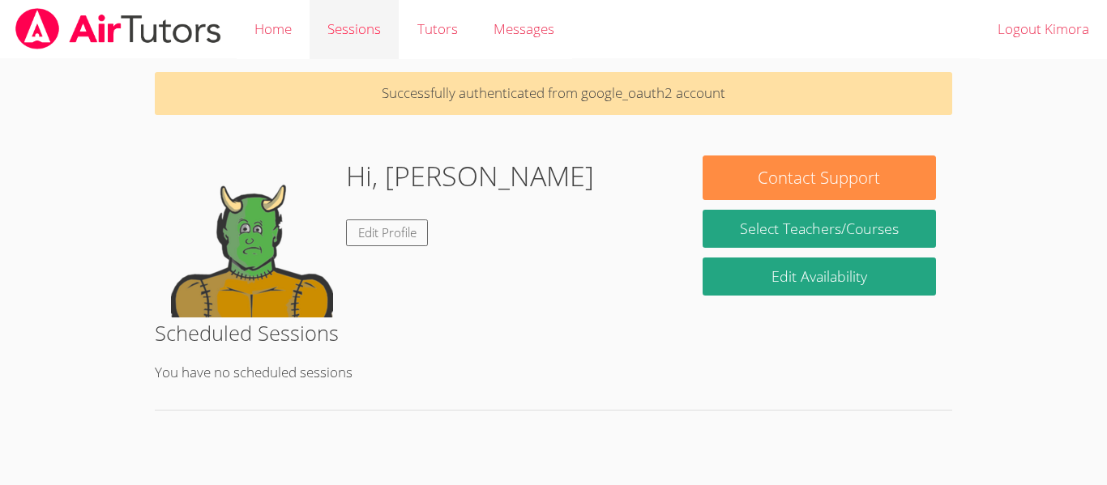
click at [374, 5] on link "Sessions" at bounding box center [353, 29] width 89 height 59
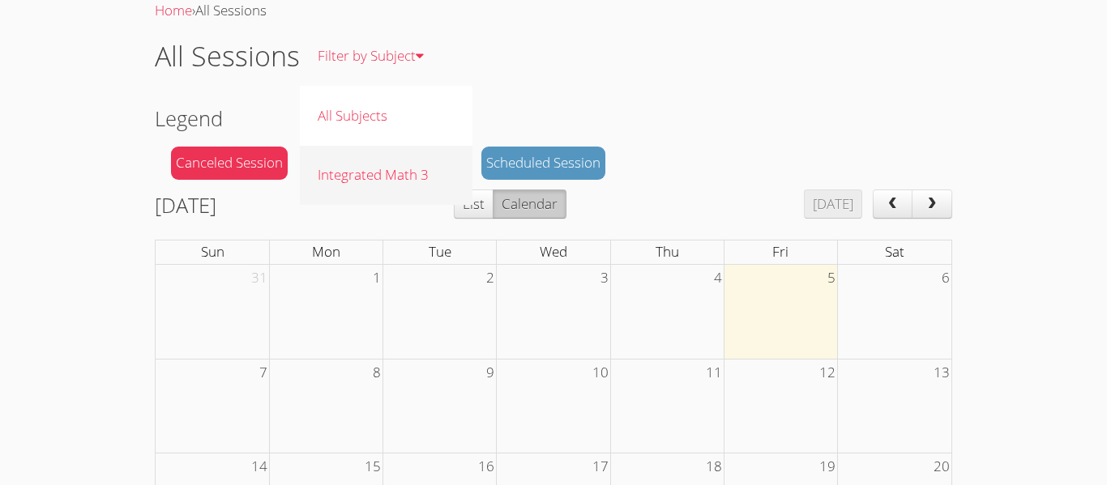
scroll to position [62, 0]
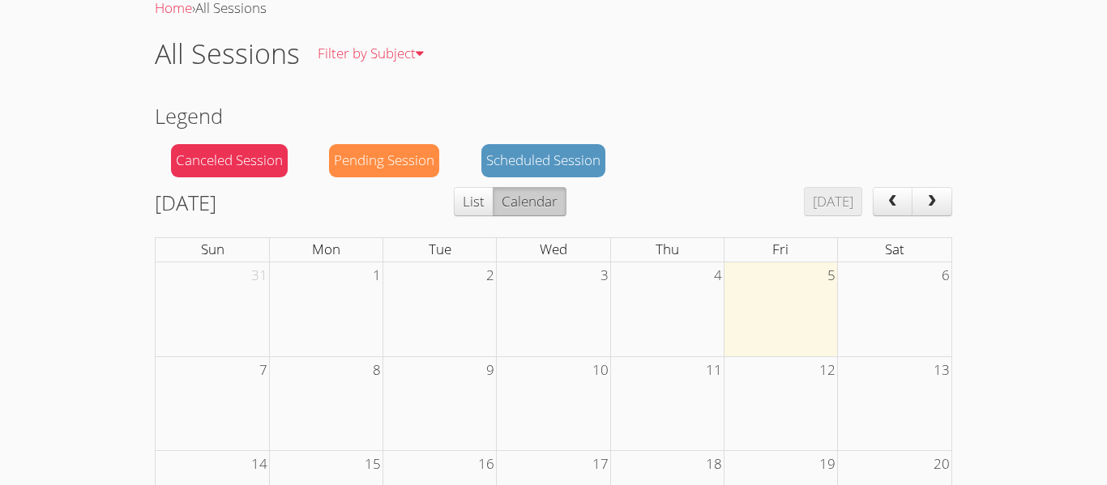
click at [751, 297] on td at bounding box center [779, 309] width 113 height 94
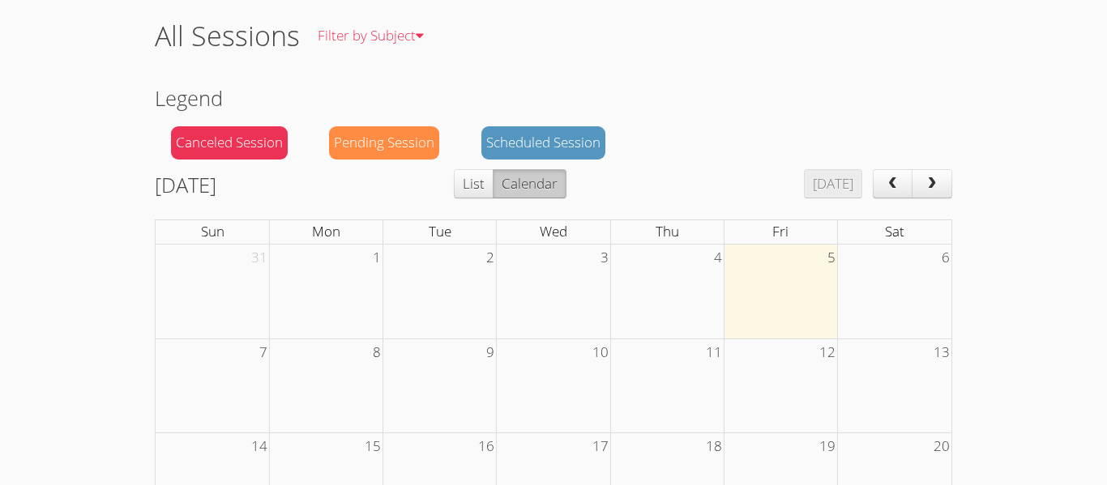
scroll to position [86, 0]
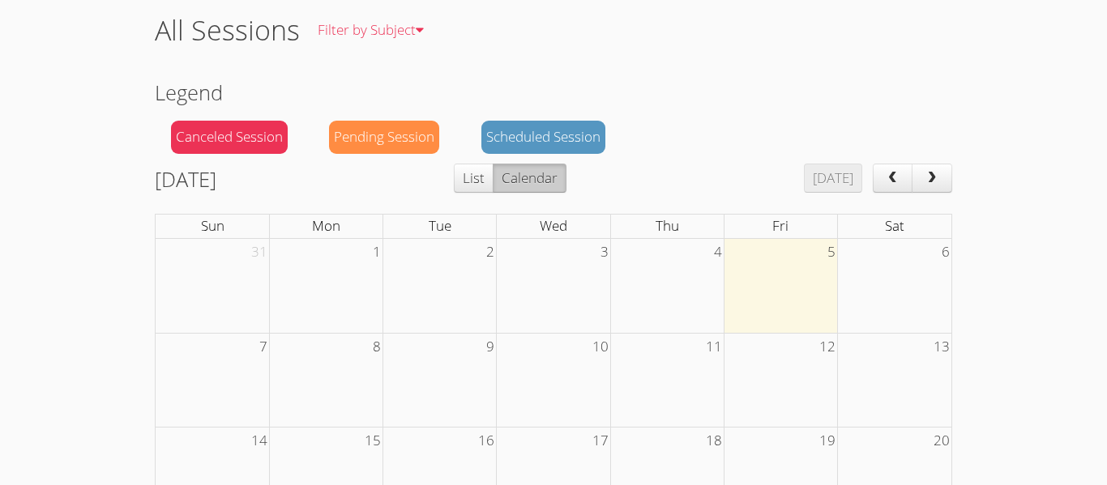
click at [417, 137] on div "Pending Session" at bounding box center [384, 137] width 110 height 33
click at [485, 139] on div "Scheduled Session" at bounding box center [543, 137] width 124 height 33
click at [520, 130] on div "Scheduled Session" at bounding box center [543, 137] width 124 height 33
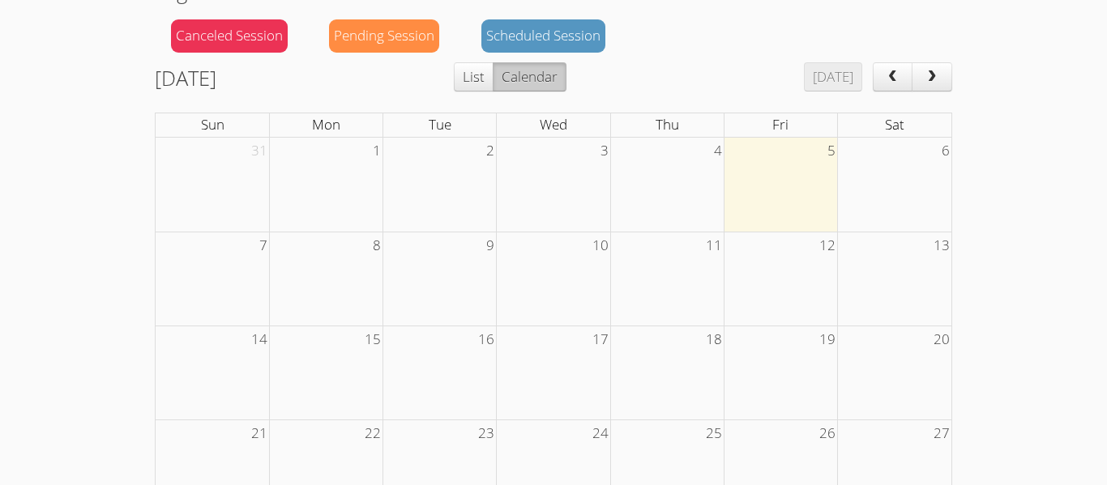
scroll to position [188, 0]
click at [380, 251] on span "8" at bounding box center [376, 245] width 11 height 27
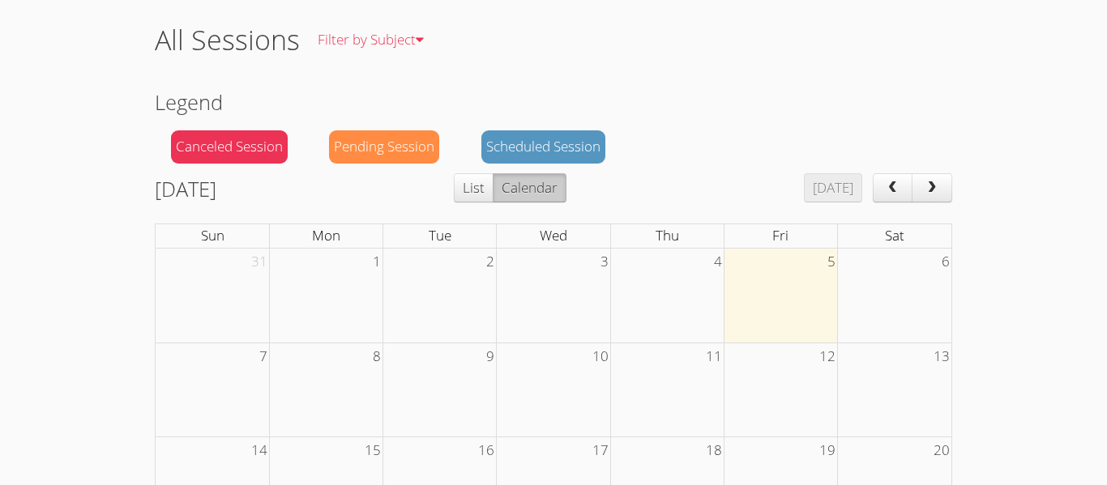
scroll to position [72, 0]
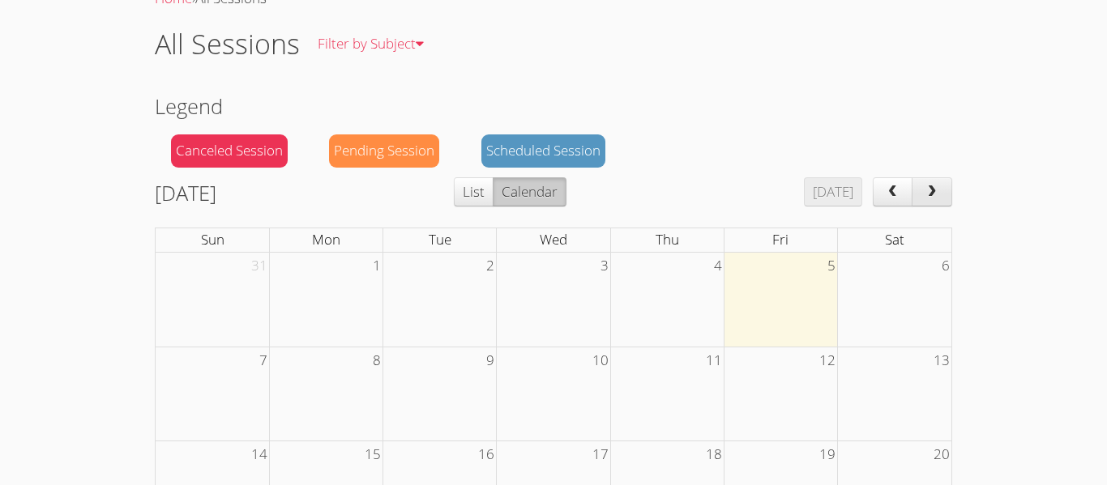
click at [924, 190] on span "next" at bounding box center [932, 193] width 16 height 14
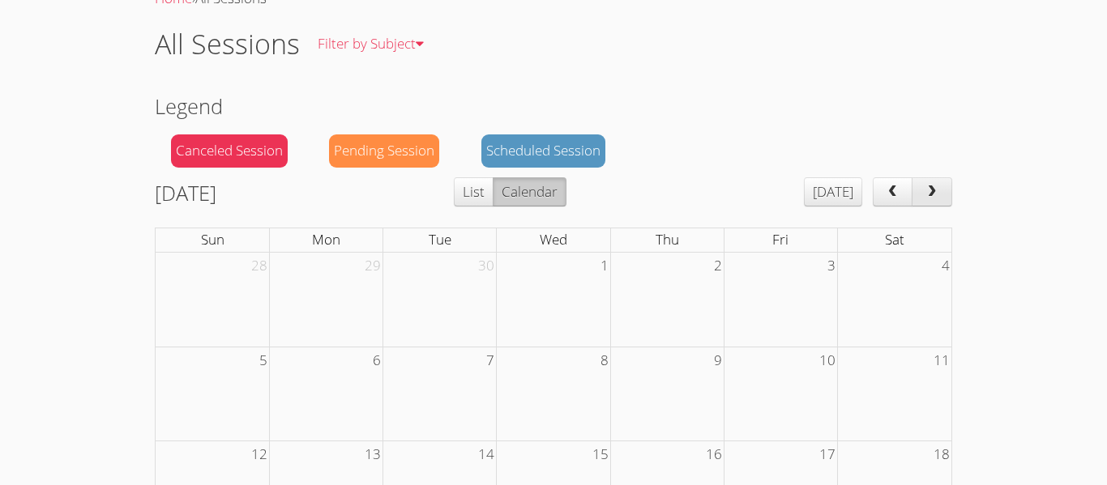
click at [924, 190] on span "next" at bounding box center [932, 193] width 16 height 14
click at [886, 195] on span "prev" at bounding box center [892, 193] width 16 height 14
click at [887, 196] on span "prev" at bounding box center [892, 193] width 16 height 14
click at [887, 194] on span "prev" at bounding box center [892, 193] width 16 height 14
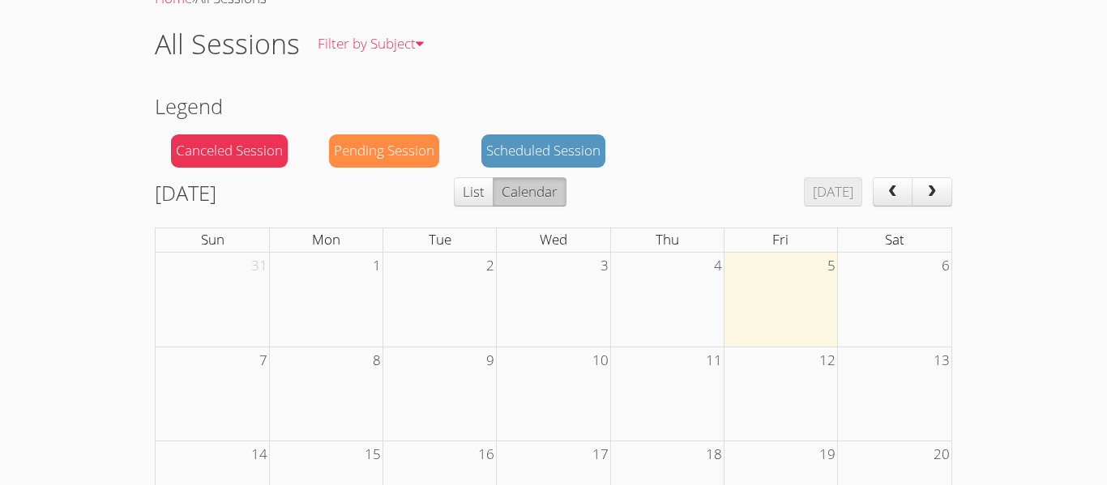
scroll to position [0, 0]
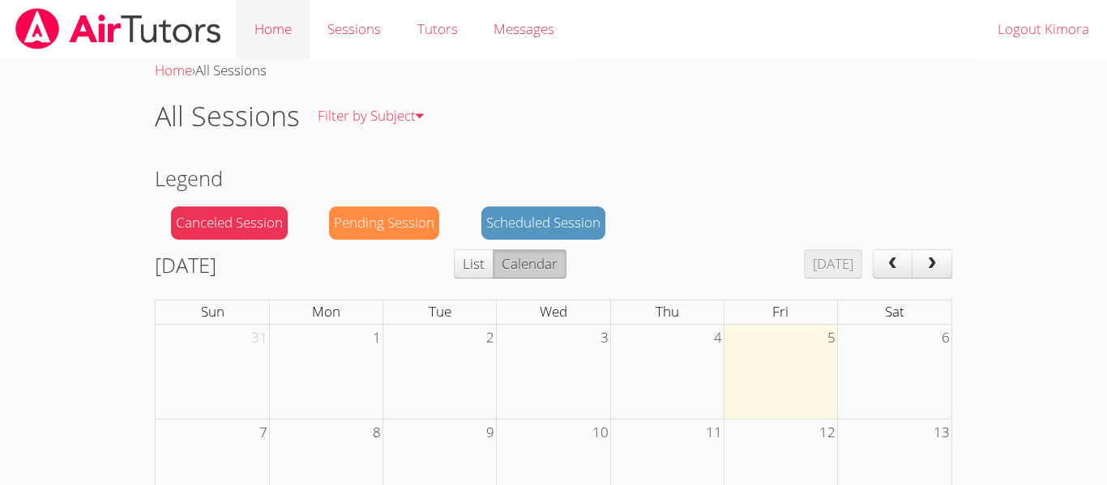
click at [283, 26] on link "Home" at bounding box center [273, 29] width 73 height 59
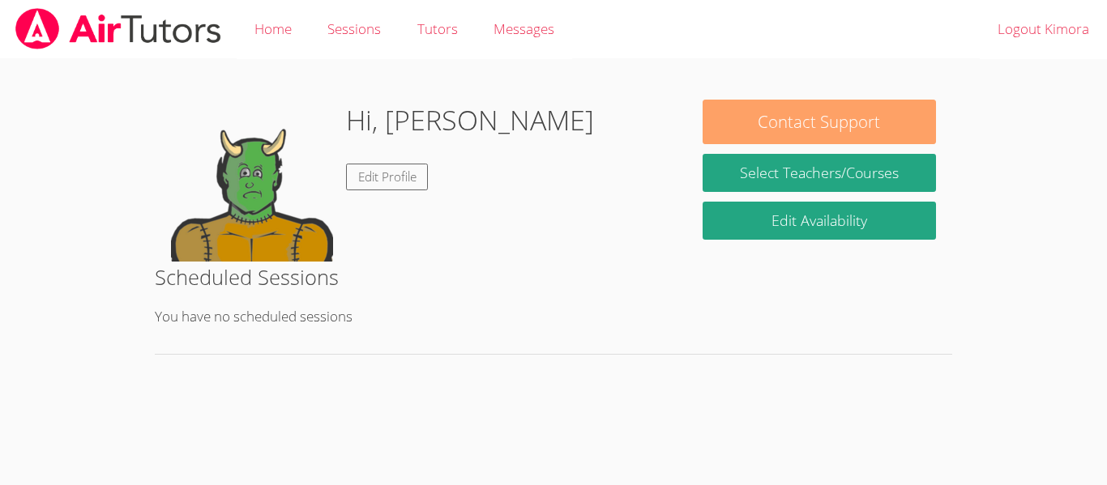
click at [777, 132] on button "Contact Support" at bounding box center [818, 122] width 233 height 45
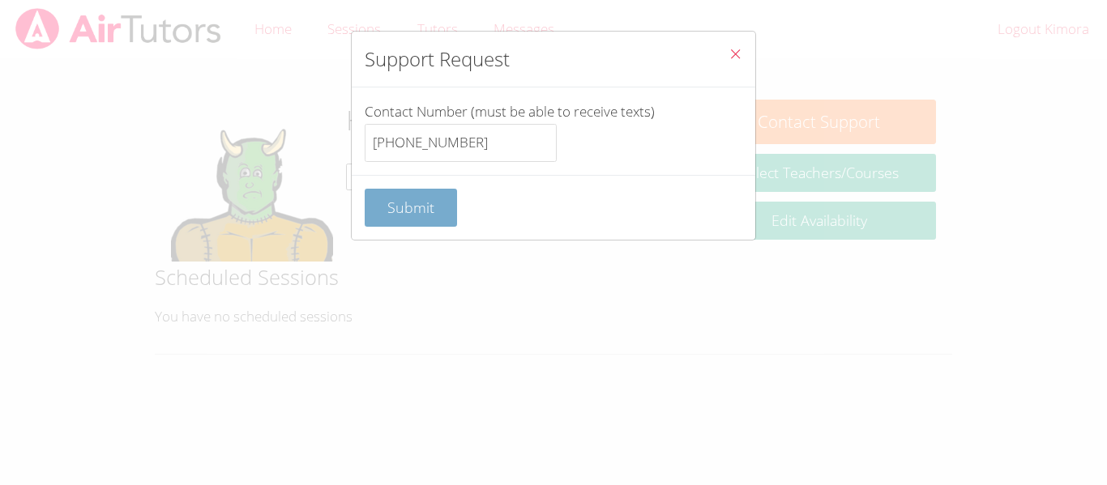
click at [387, 214] on span "Submit" at bounding box center [410, 207] width 47 height 19
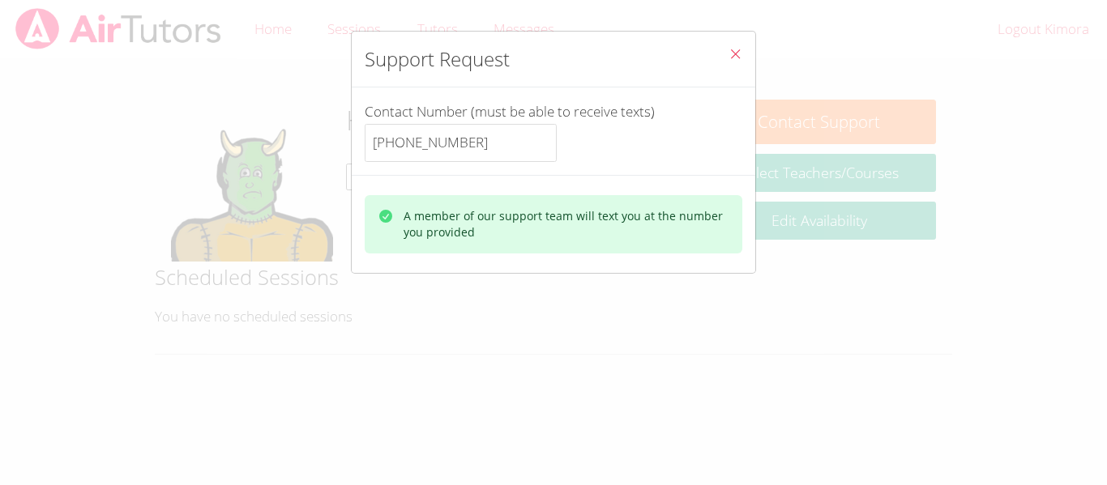
click at [741, 48] on icon "Close" at bounding box center [735, 54] width 14 height 14
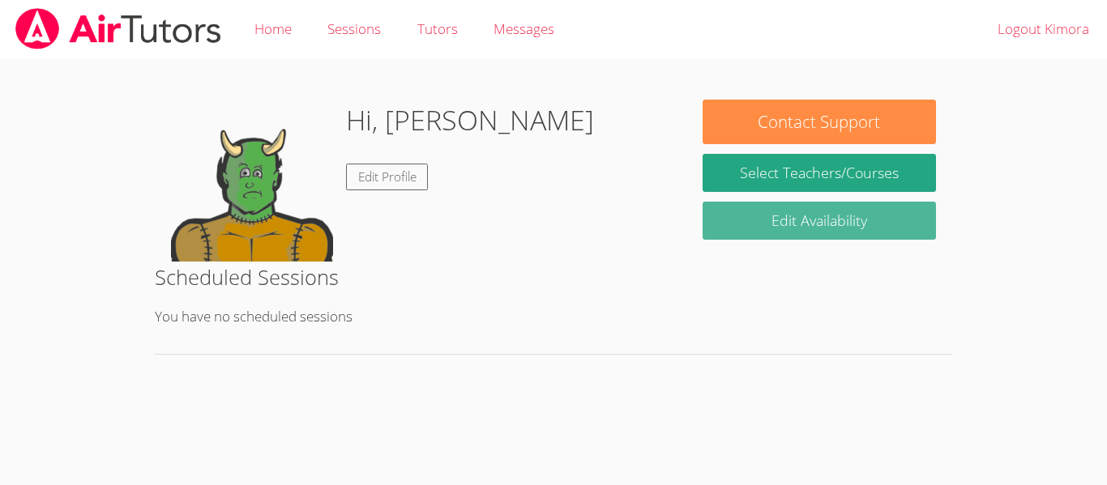
click at [731, 231] on link "Edit Availability" at bounding box center [818, 221] width 233 height 38
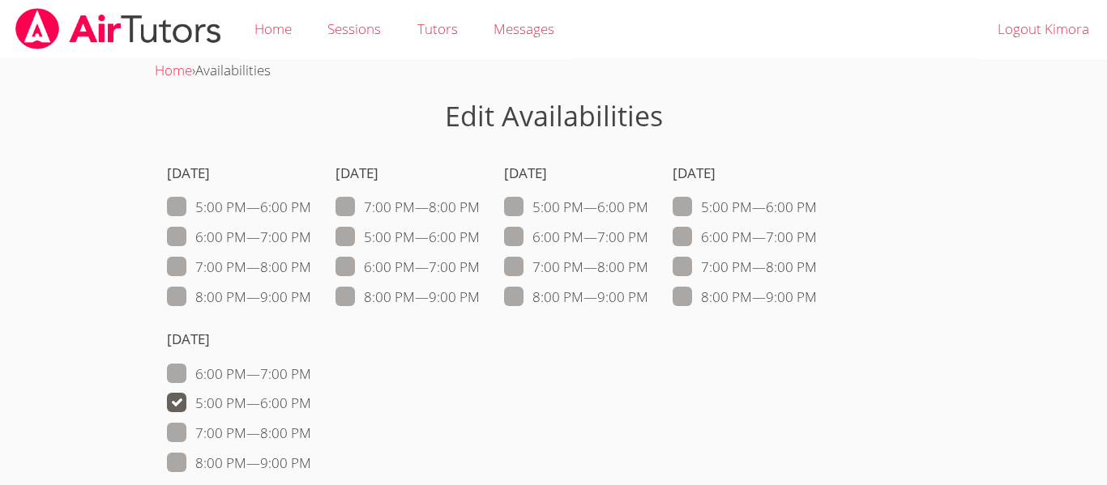
scroll to position [83, 0]
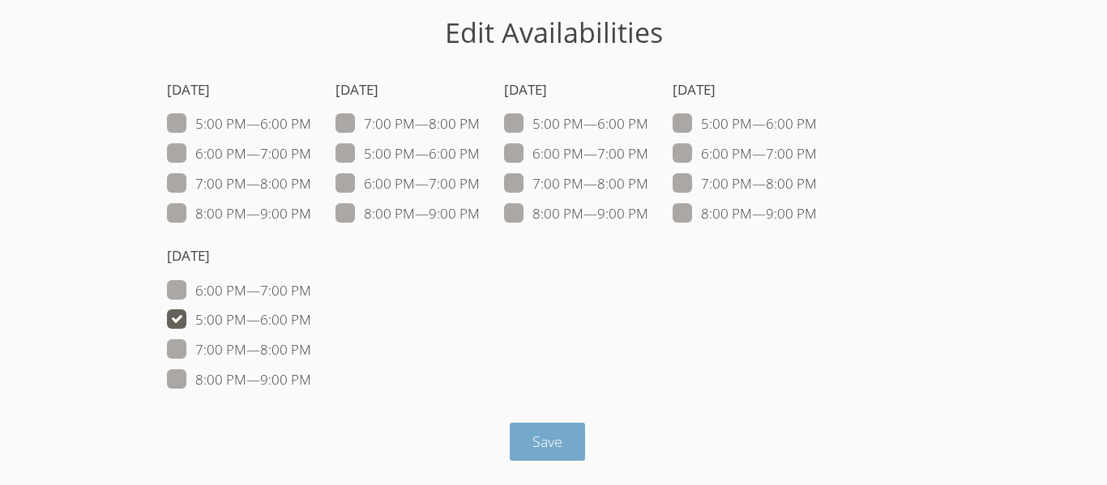
click at [565, 431] on button "Save" at bounding box center [547, 442] width 75 height 38
